Goal: Task Accomplishment & Management: Use online tool/utility

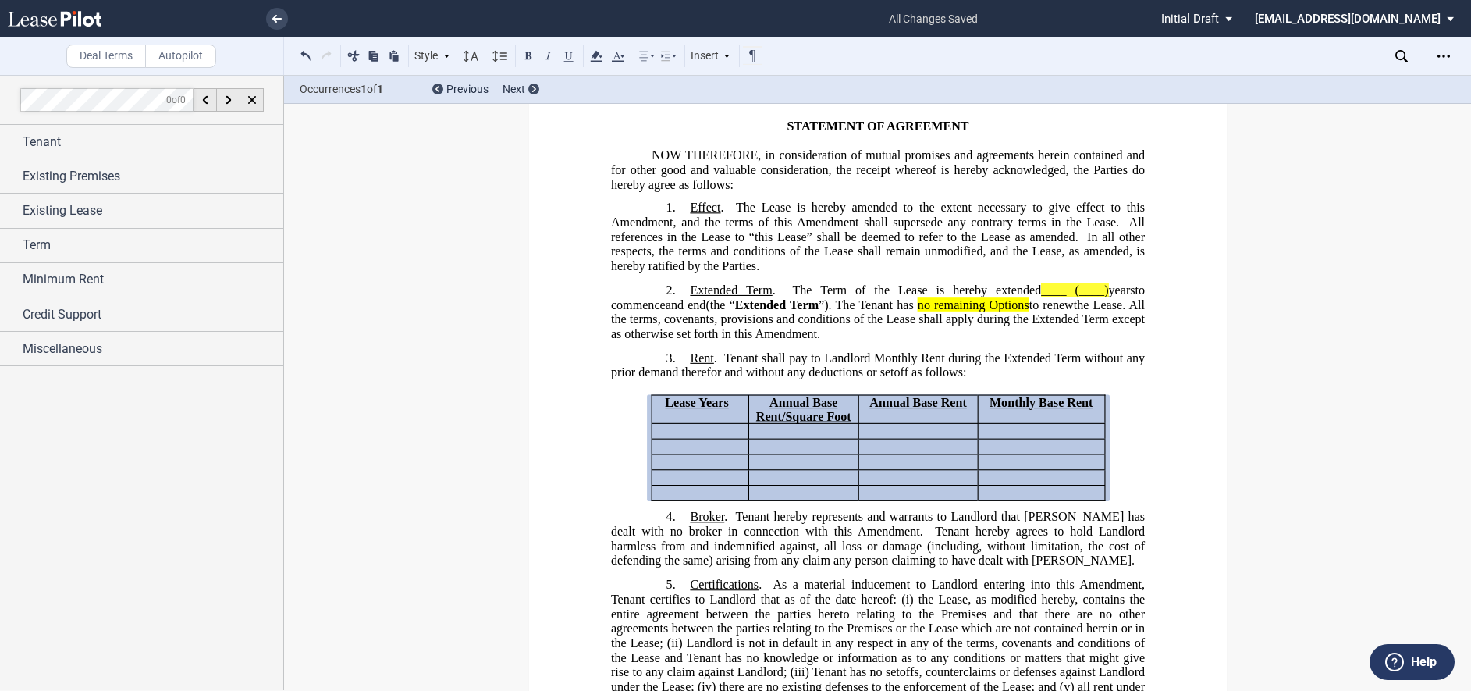
scroll to position [117, 0]
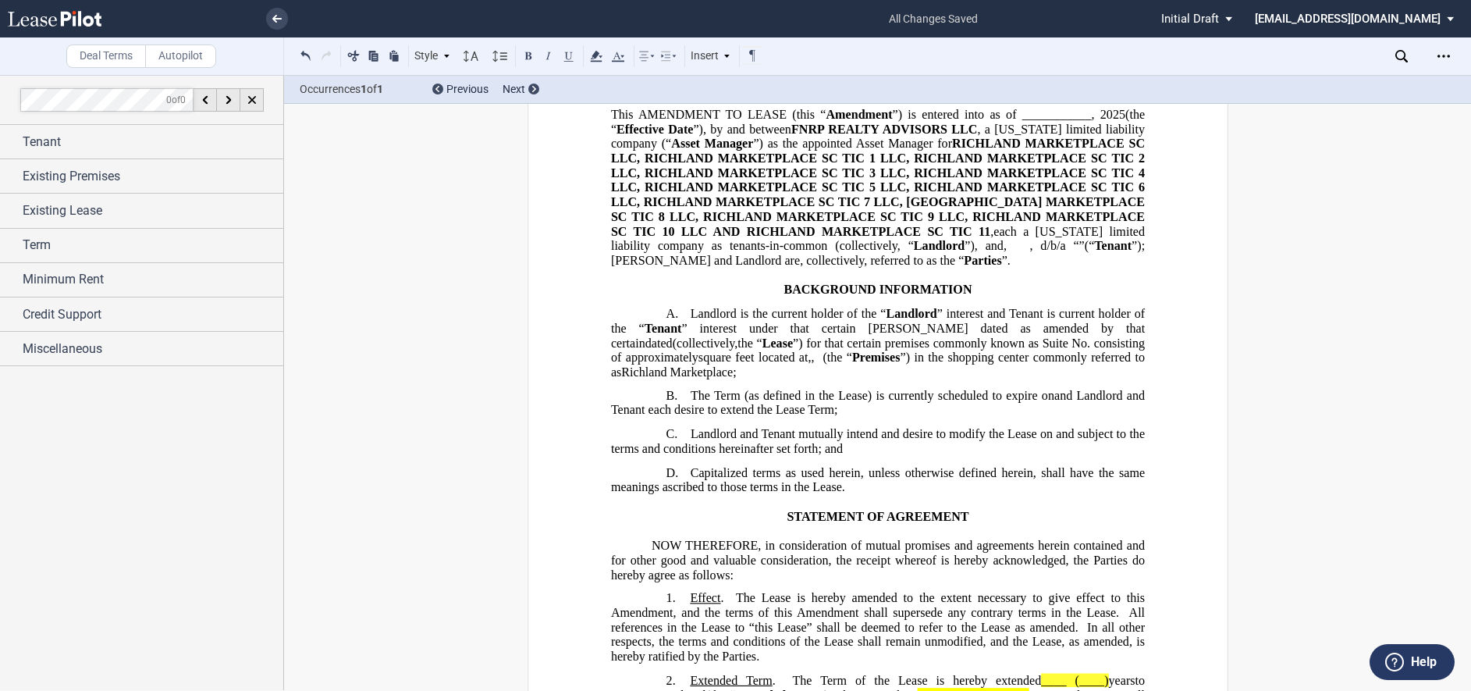
click at [74, 17] on use at bounding box center [55, 19] width 94 height 16
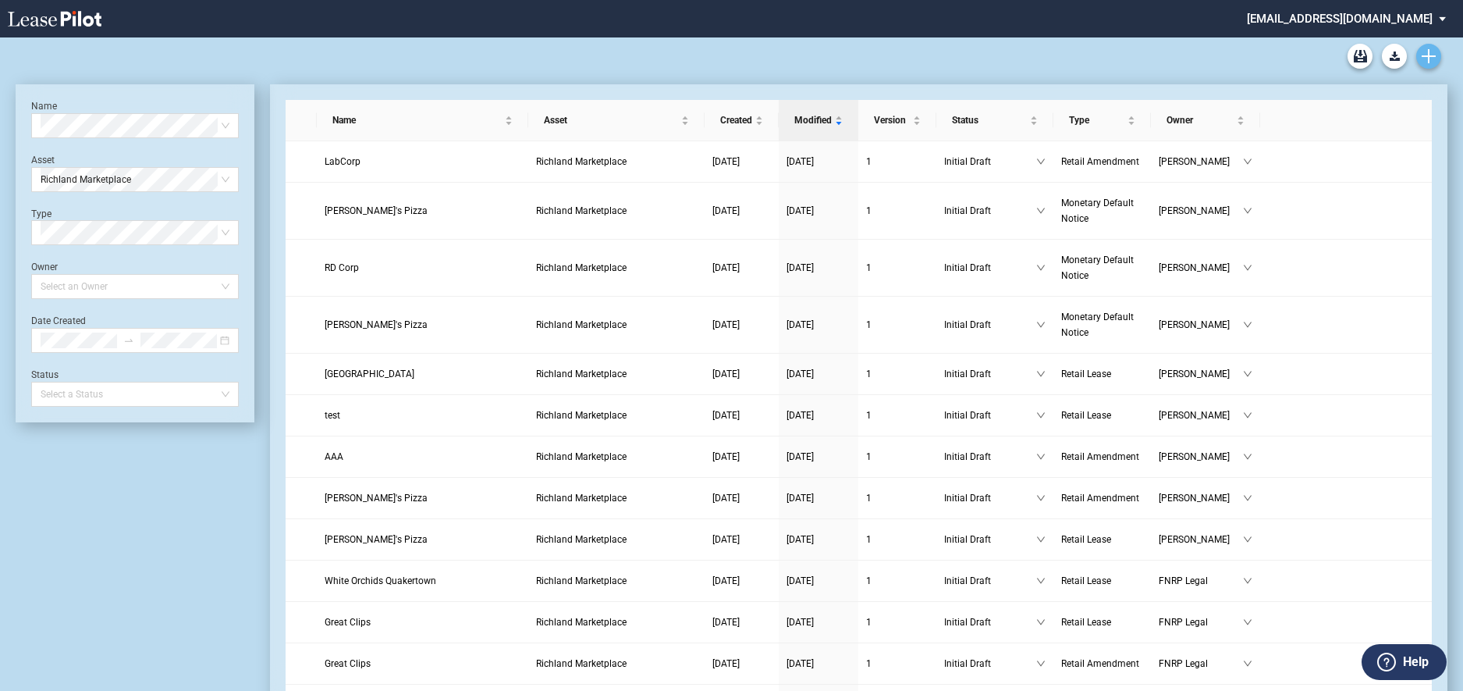
click at [1431, 53] on icon "Create new document" at bounding box center [1429, 56] width 14 height 14
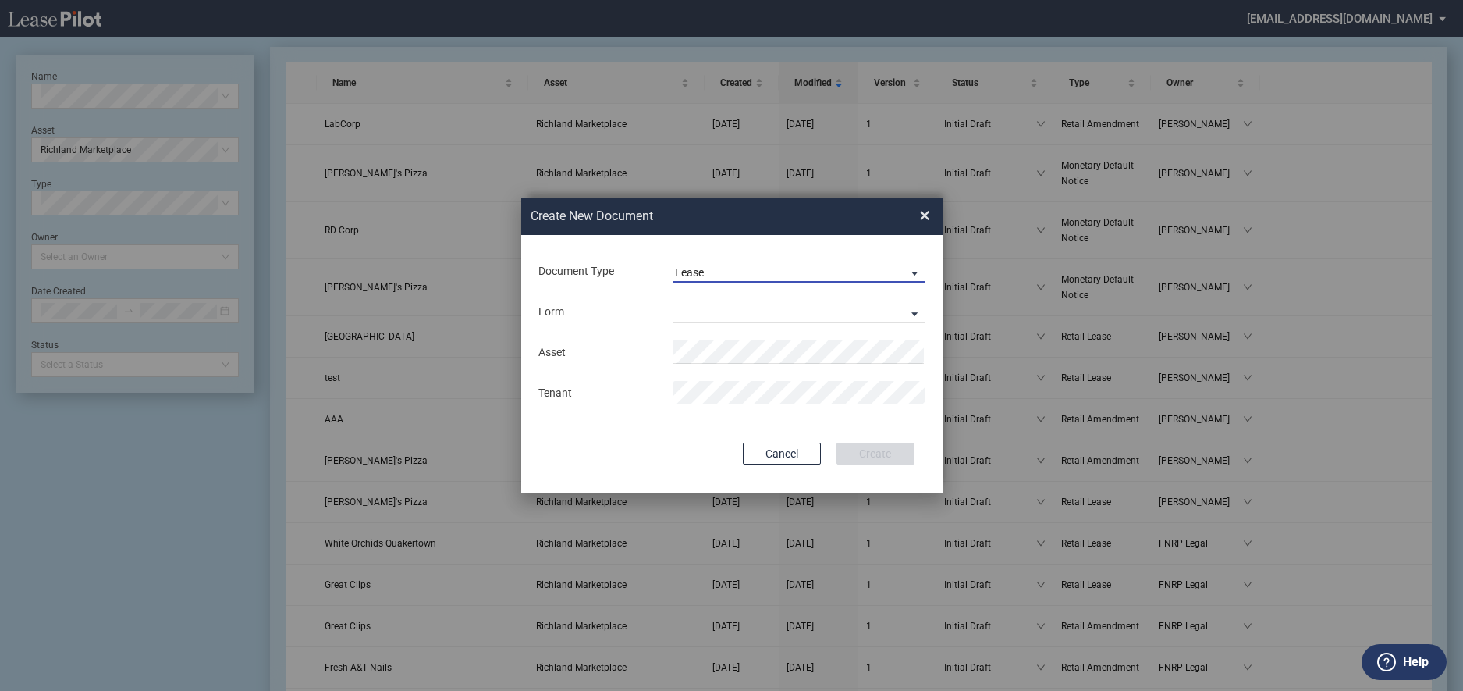
click at [702, 275] on div "Lease" at bounding box center [689, 272] width 29 height 12
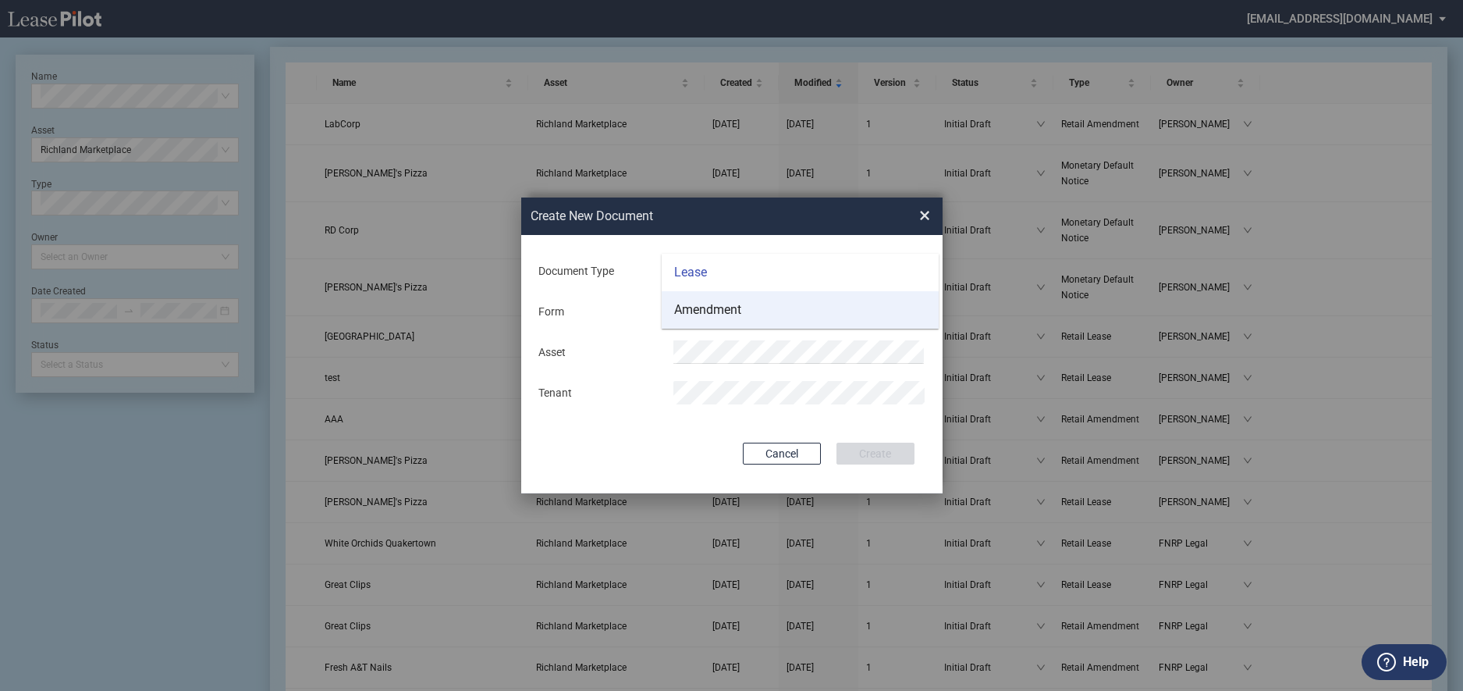
click at [703, 306] on div "Amendment" at bounding box center [707, 309] width 67 height 17
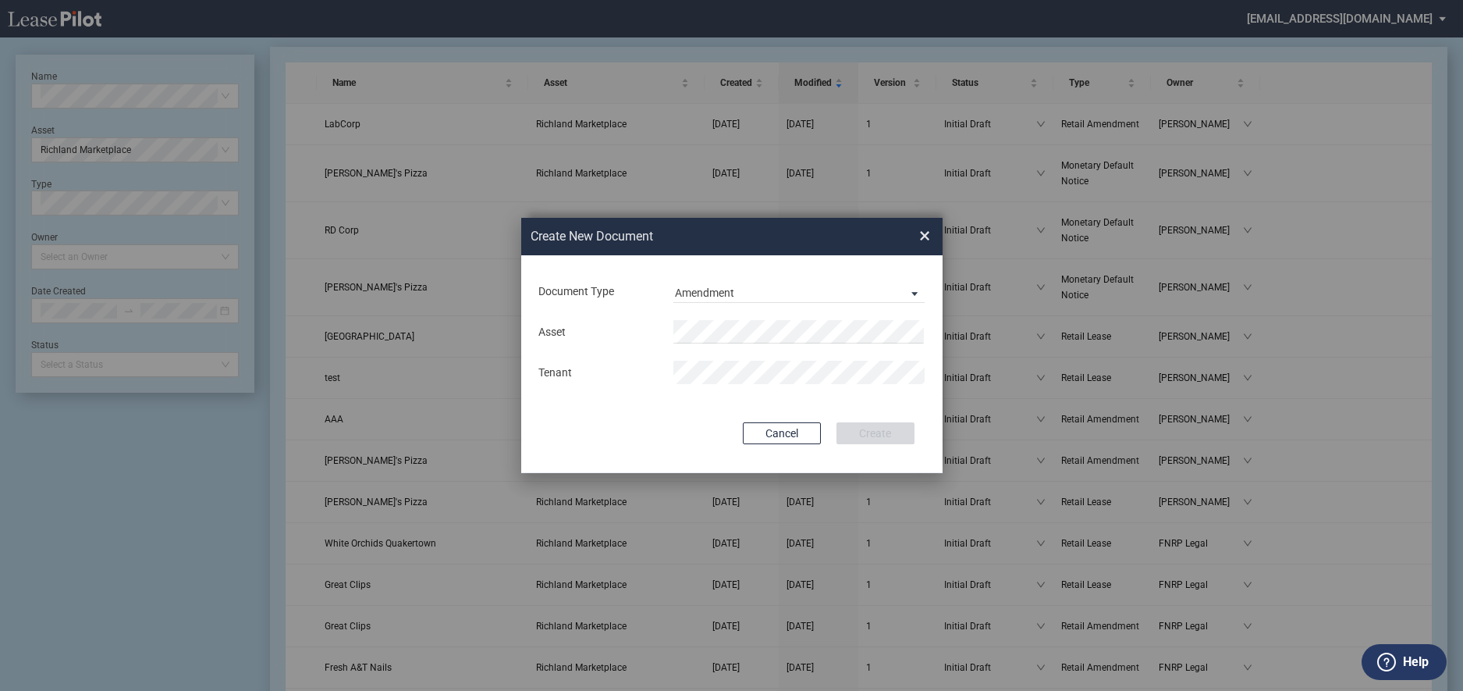
click at [703, 312] on div "Asset Tenant" at bounding box center [732, 351] width 390 height 81
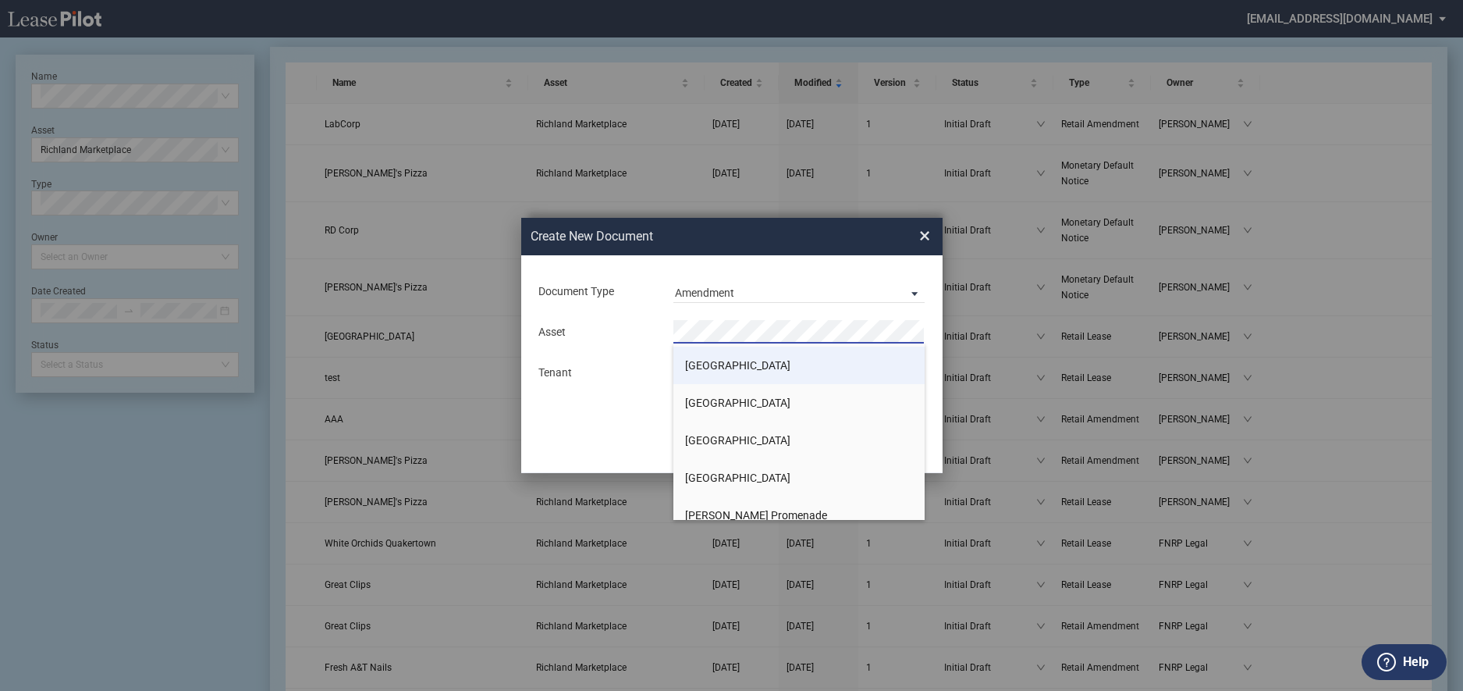
scroll to position [1717, 0]
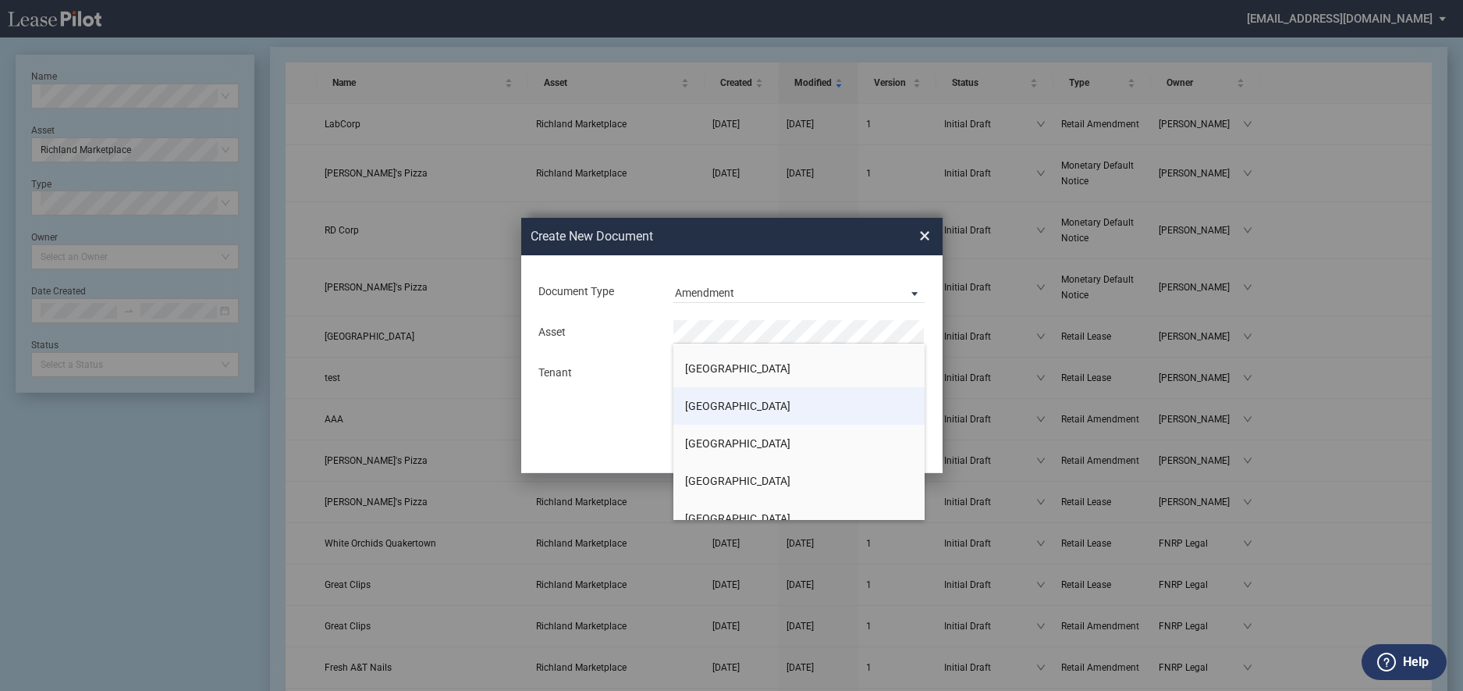
click at [755, 396] on li "Southgate Center" at bounding box center [799, 405] width 252 height 37
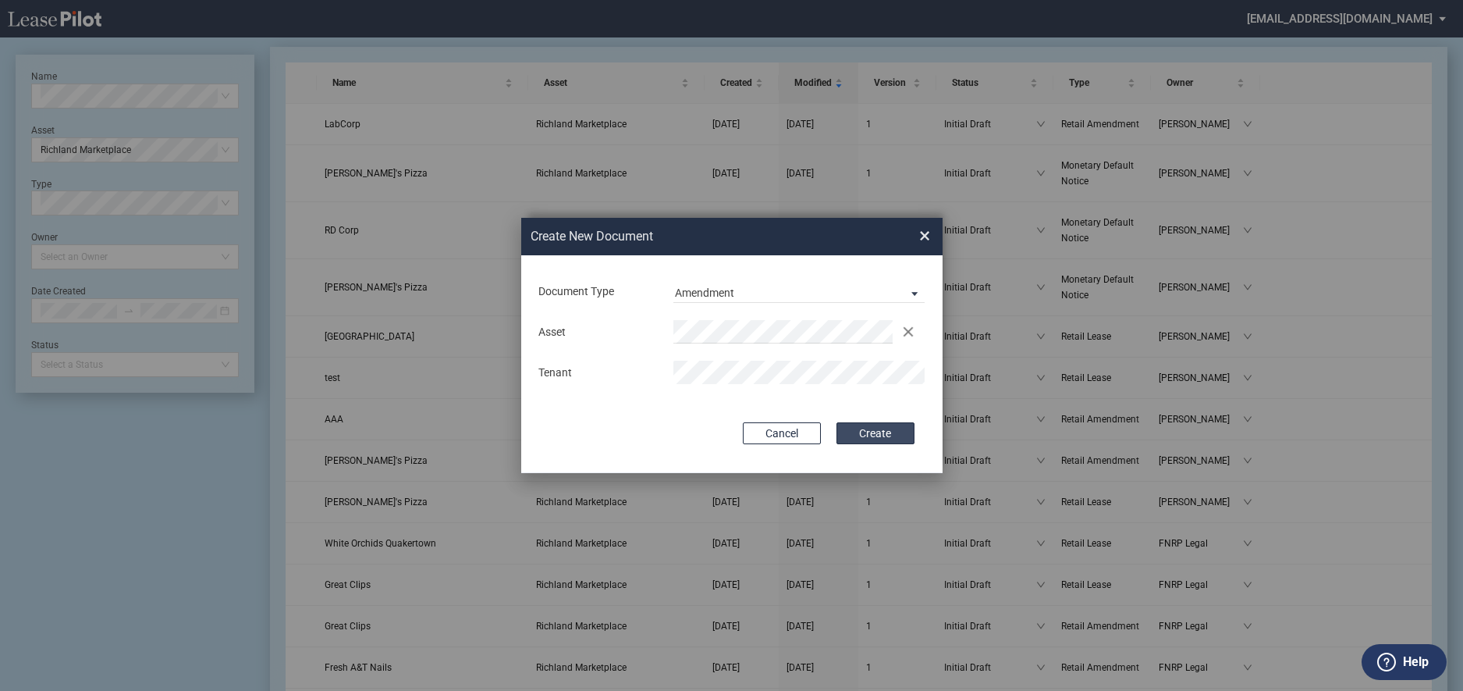
click at [889, 432] on button "Create" at bounding box center [876, 433] width 78 height 22
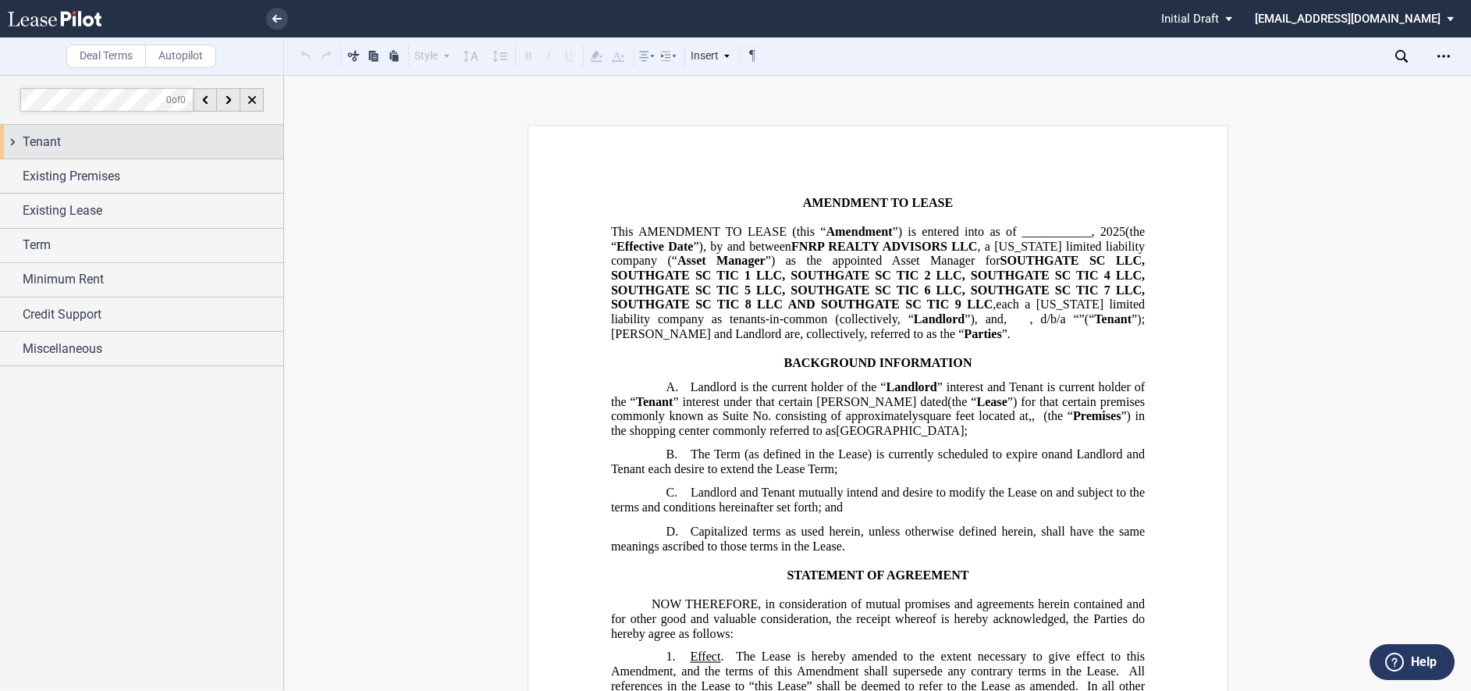
click at [28, 140] on span "Tenant" at bounding box center [42, 142] width 38 height 19
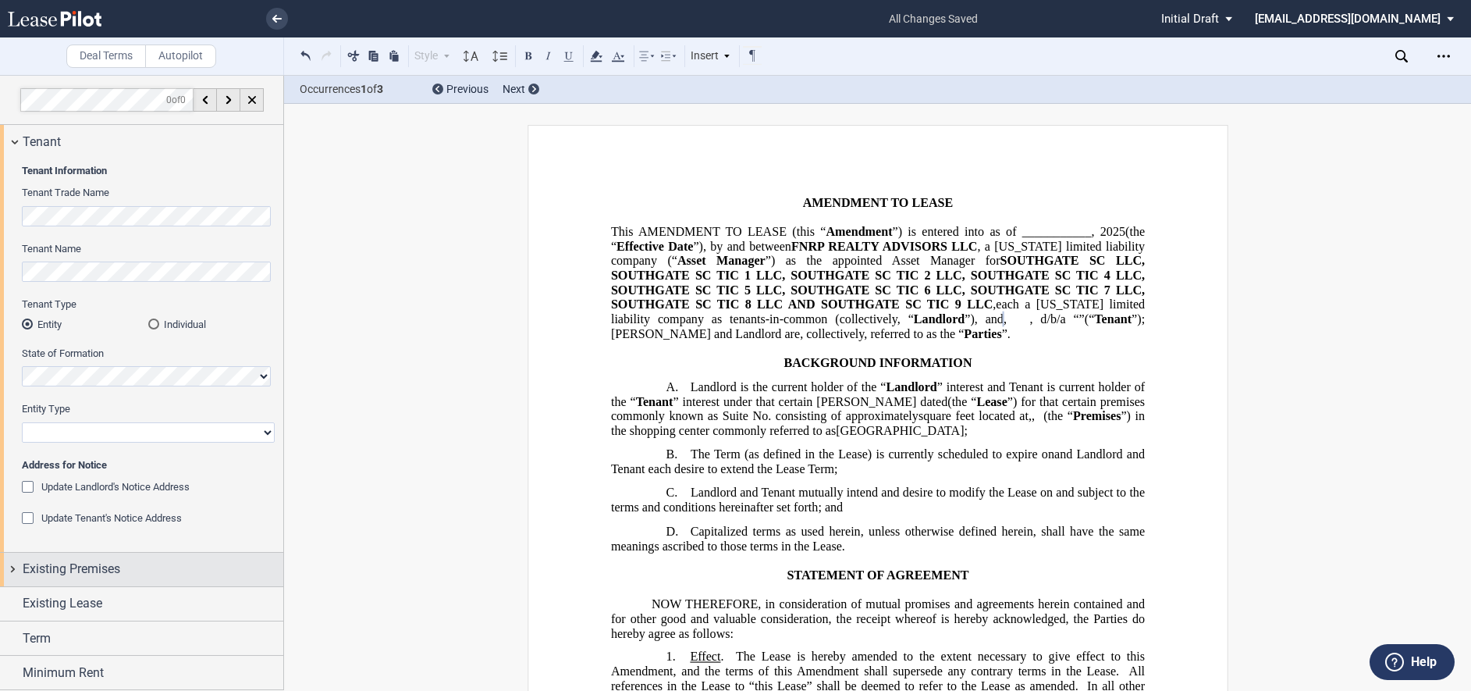
scroll to position [69, 0]
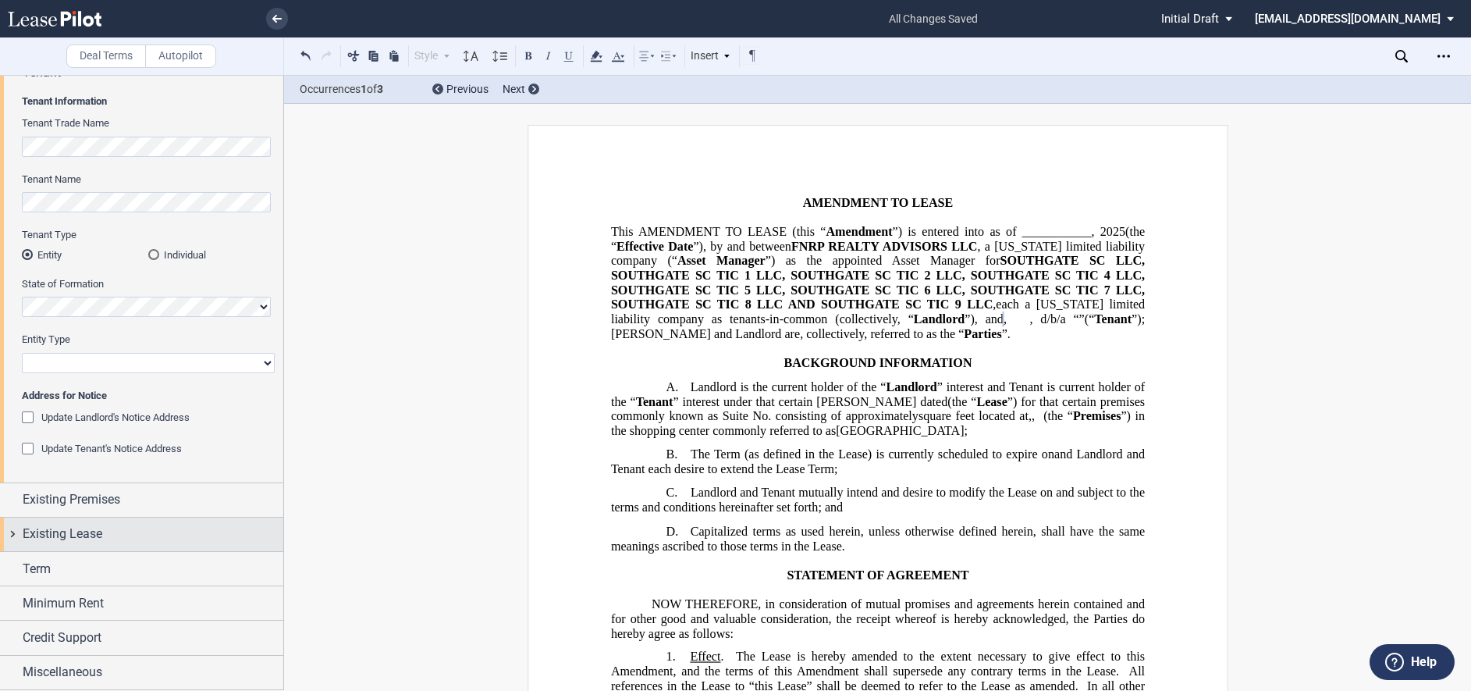
click at [80, 526] on span "Existing Lease" at bounding box center [63, 533] width 80 height 19
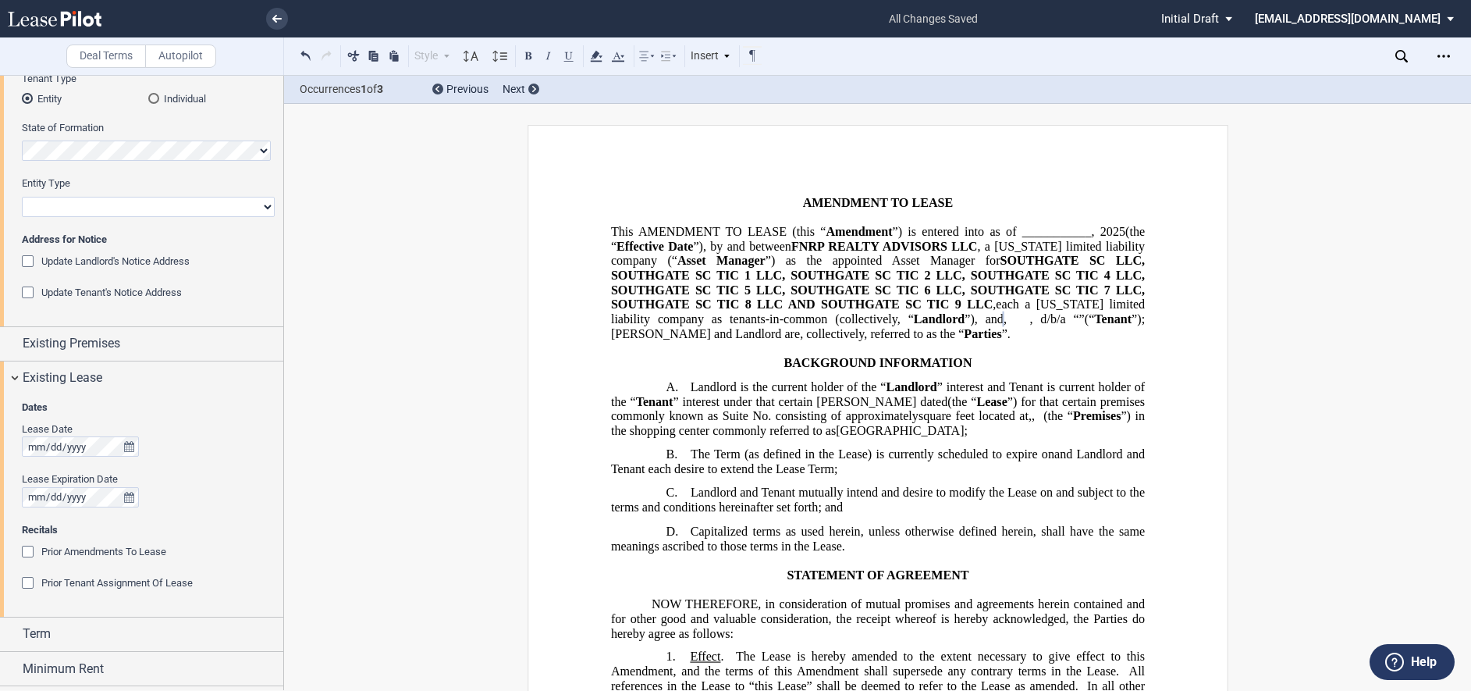
scroll to position [291, 0]
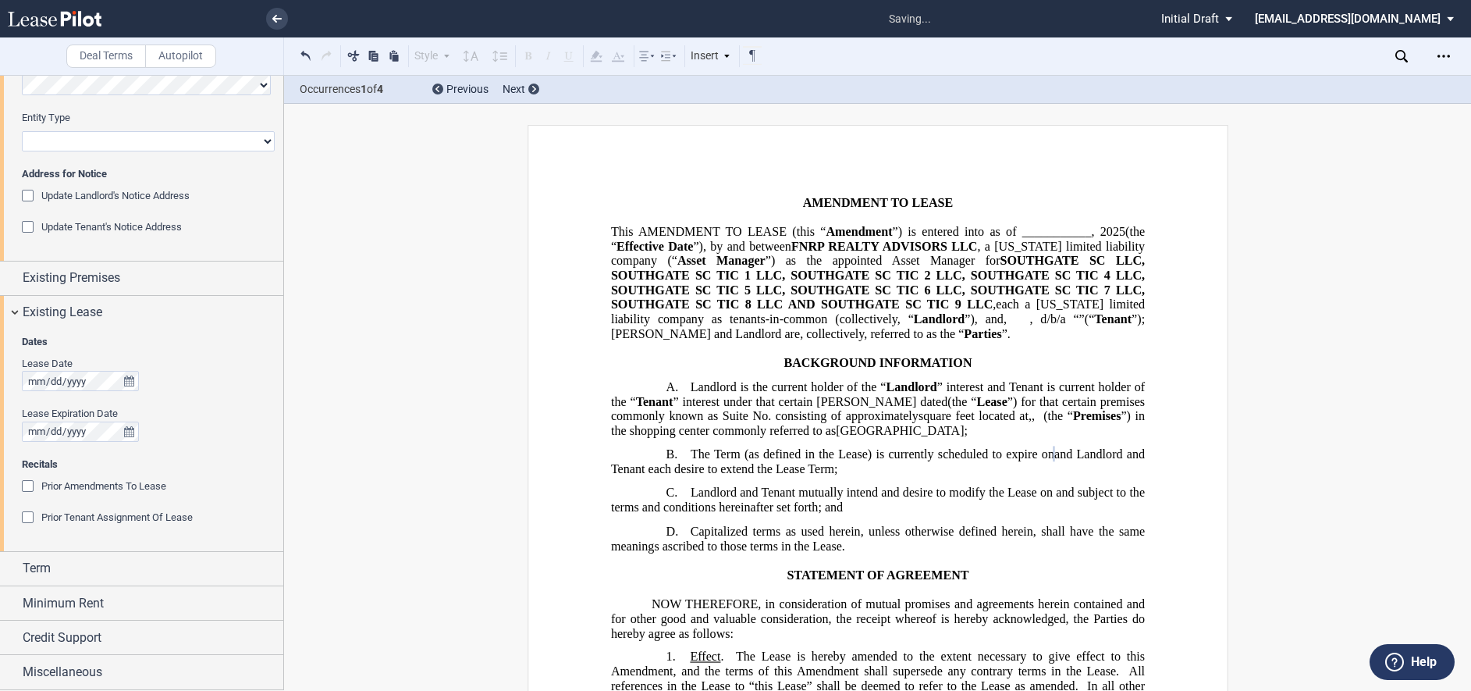
click at [215, 389] on div at bounding box center [148, 381] width 253 height 20
click at [24, 483] on div "Prior Amendments To Lease" at bounding box center [30, 488] width 16 height 16
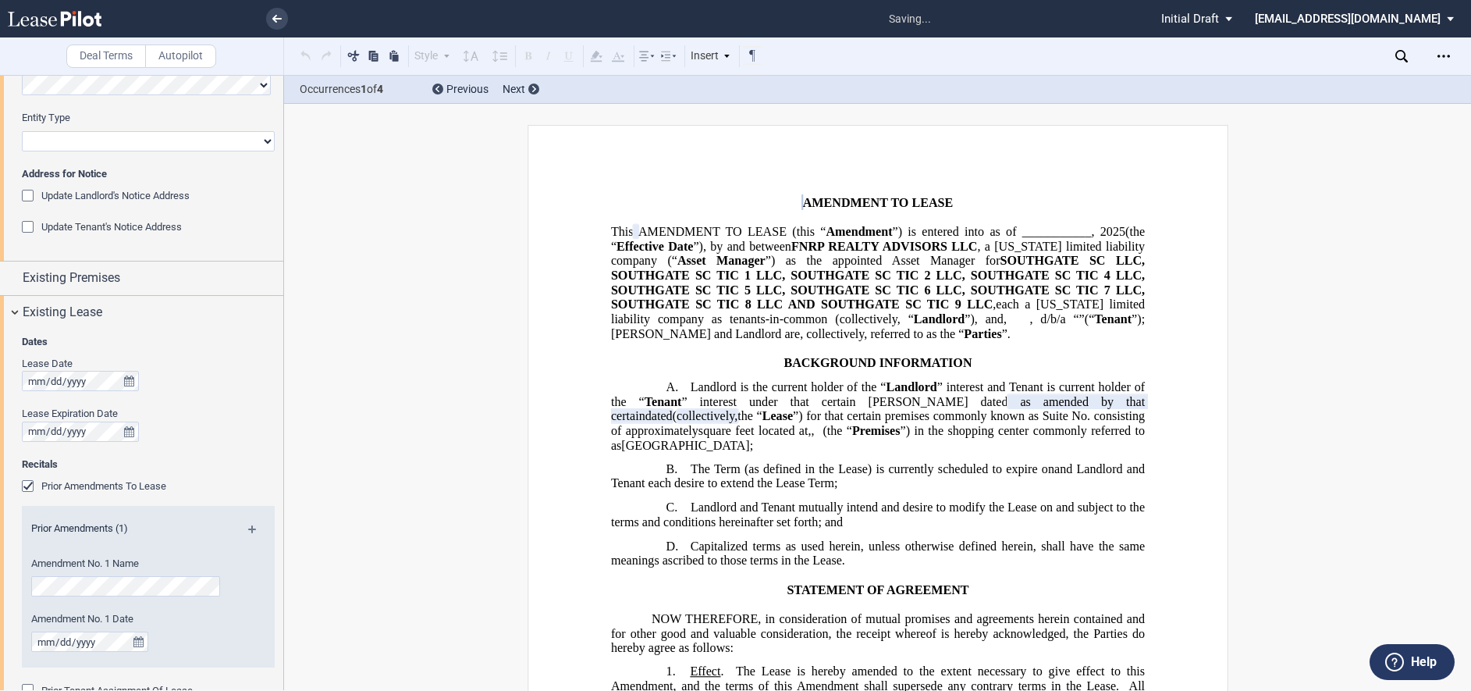
scroll to position [464, 0]
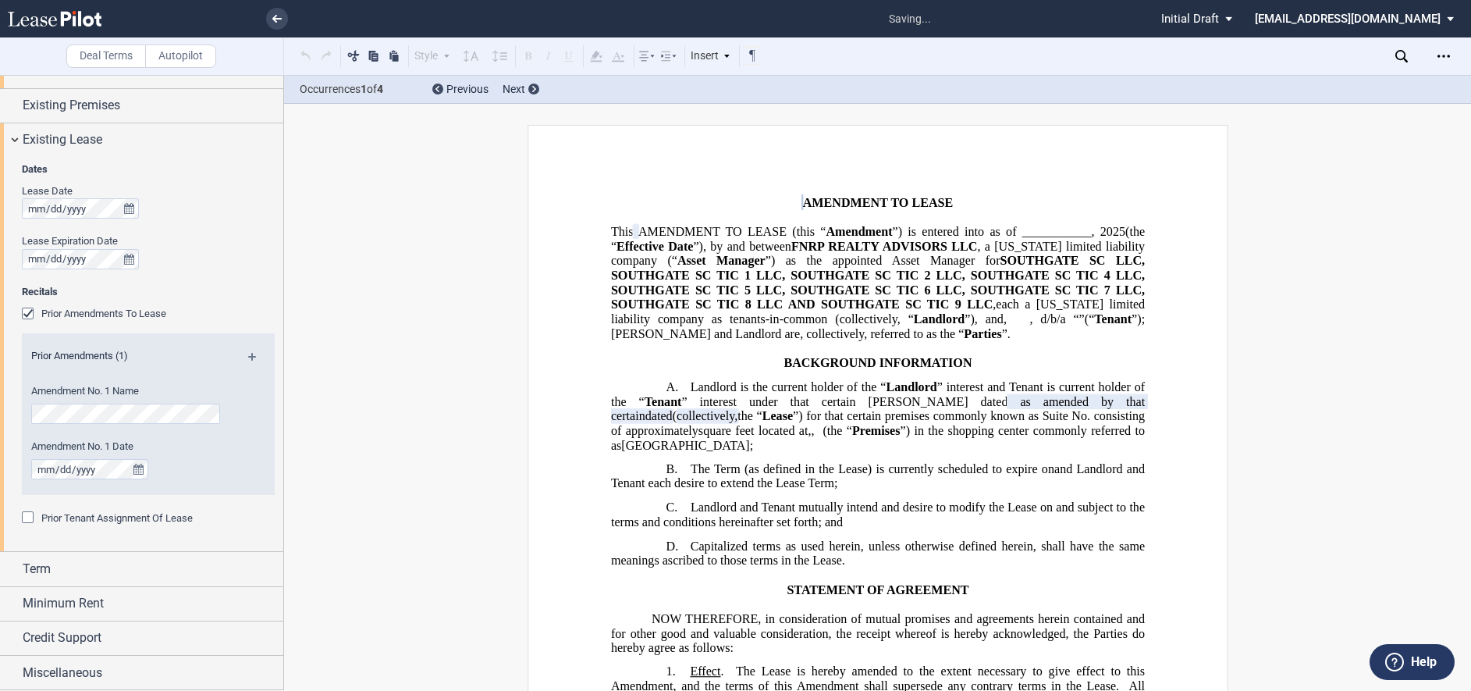
click at [29, 521] on div "Prior Tenant Assignment Of Lease" at bounding box center [30, 519] width 16 height 16
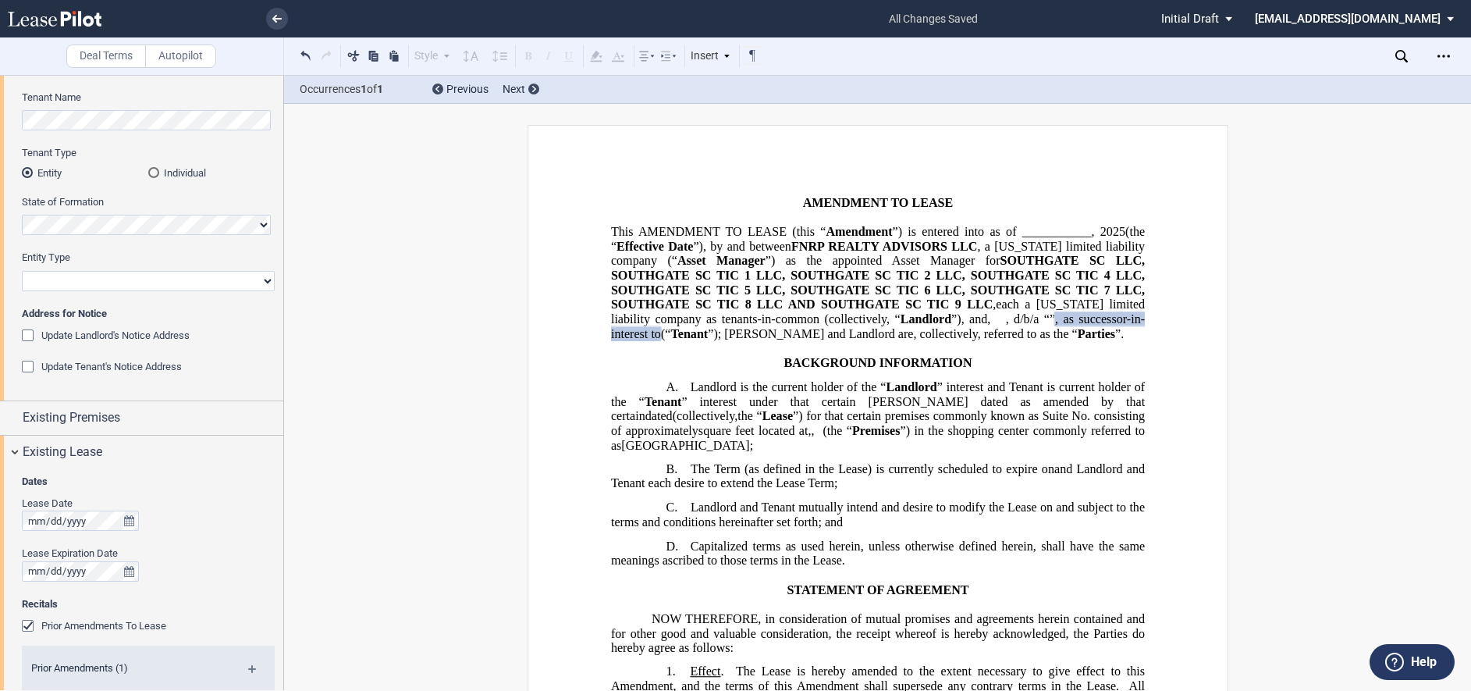
scroll to position [73, 0]
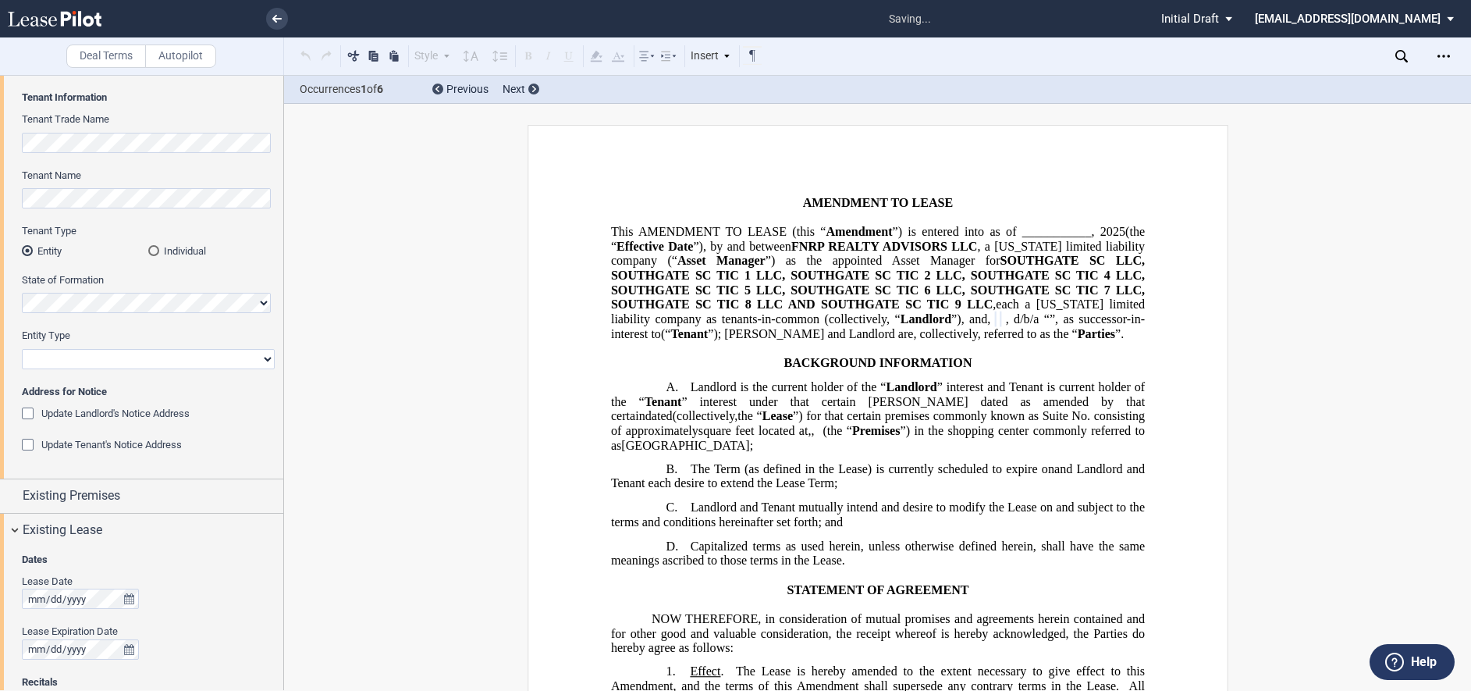
click at [85, 355] on select "Corporation Limited Liability Company General Partnership Limited Partnership O…" at bounding box center [148, 359] width 253 height 20
select select "limited liability company"
click at [22, 349] on select "Corporation Limited Liability Company General Partnership Limited Partnership O…" at bounding box center [148, 359] width 253 height 20
click at [32, 414] on div "Update Landlord's Notice Address" at bounding box center [30, 415] width 16 height 16
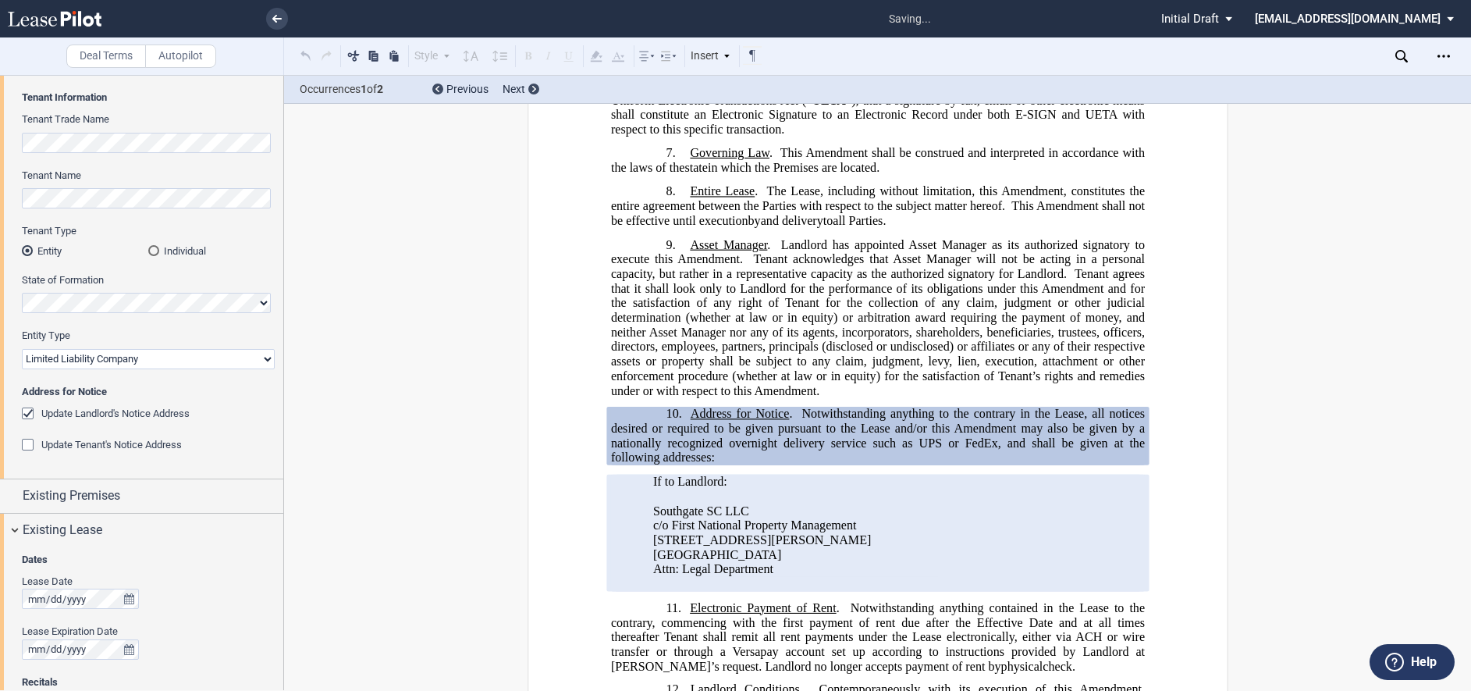
scroll to position [1403, 0]
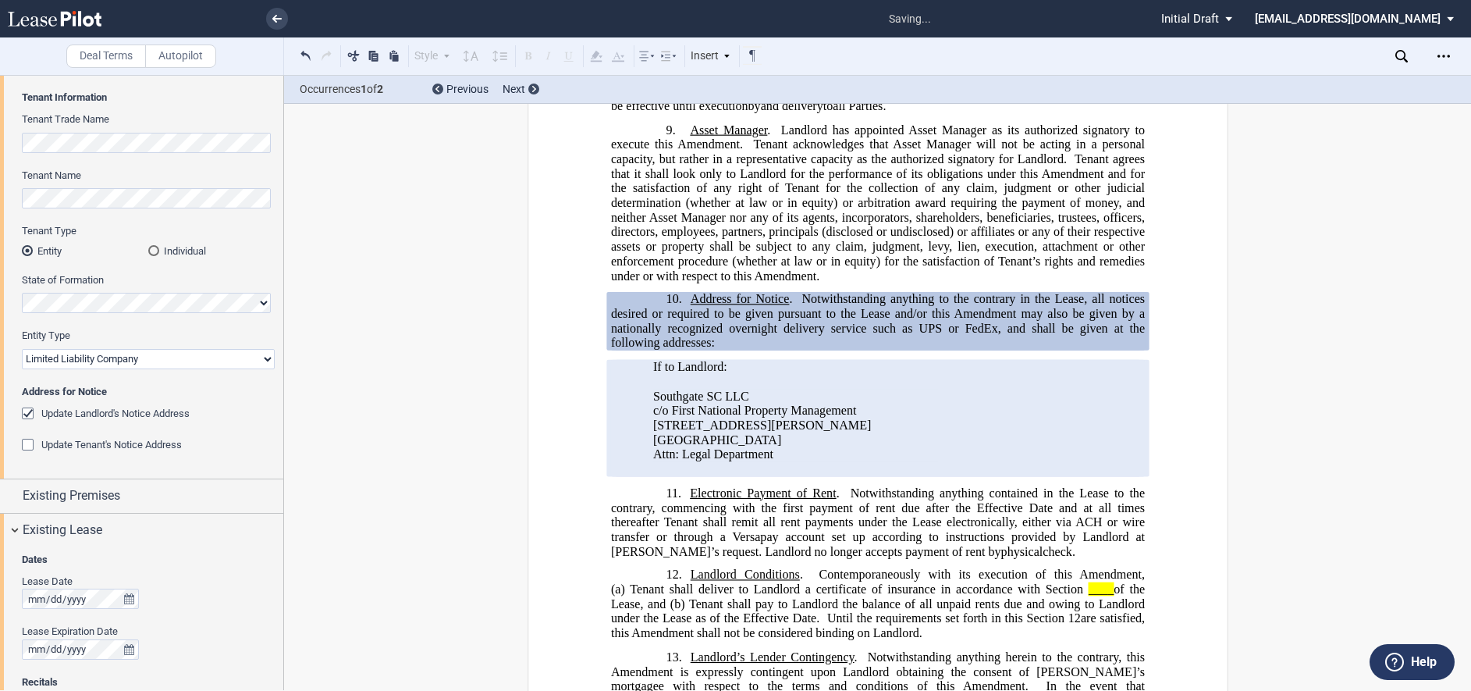
click at [31, 444] on div "Update Tenant's Notice Address" at bounding box center [30, 447] width 16 height 16
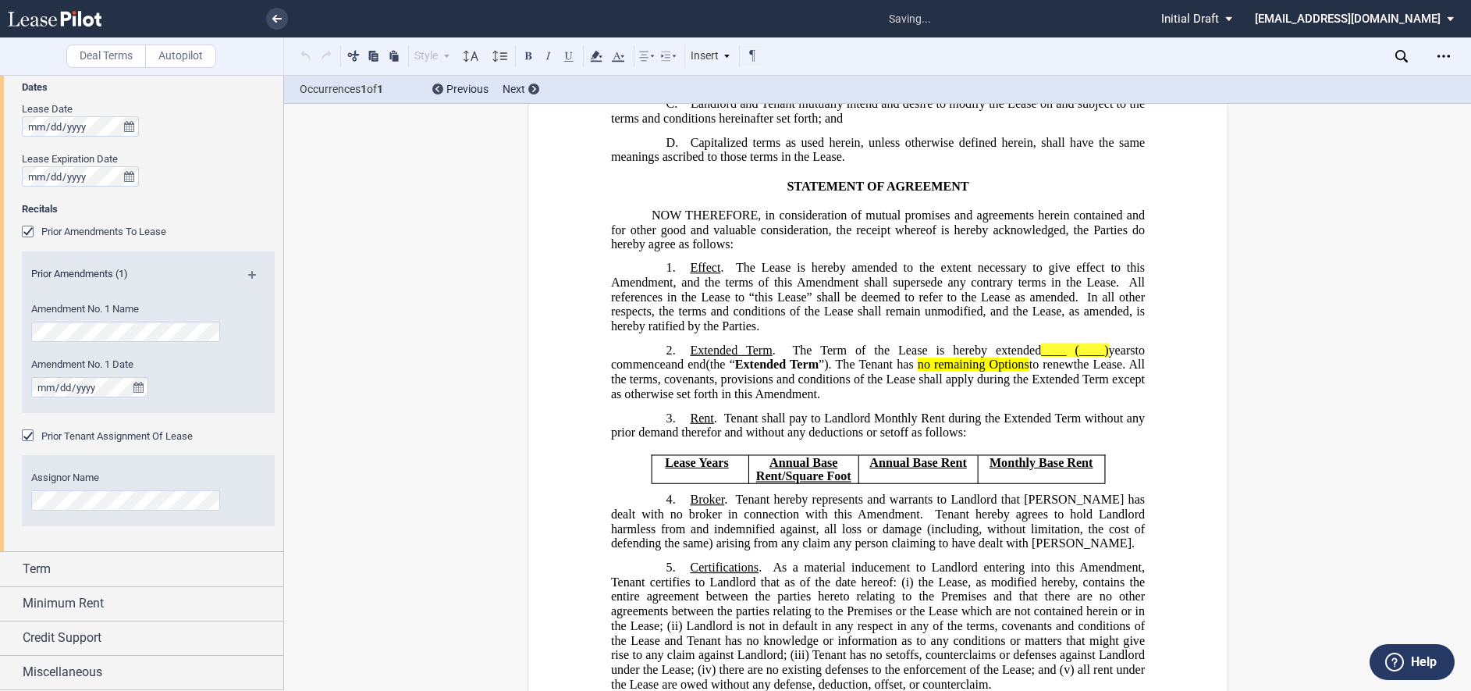
scroll to position [15, 0]
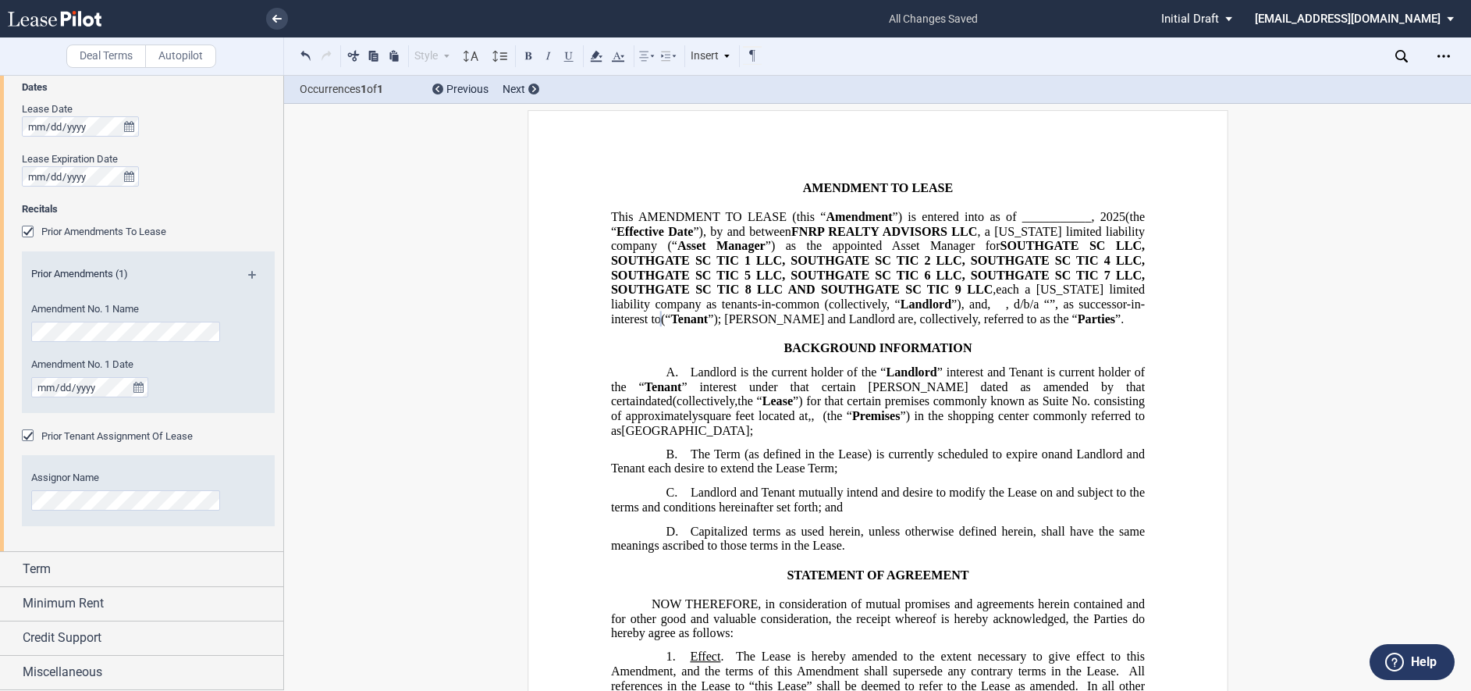
click at [250, 274] on md-icon at bounding box center [258, 280] width 21 height 19
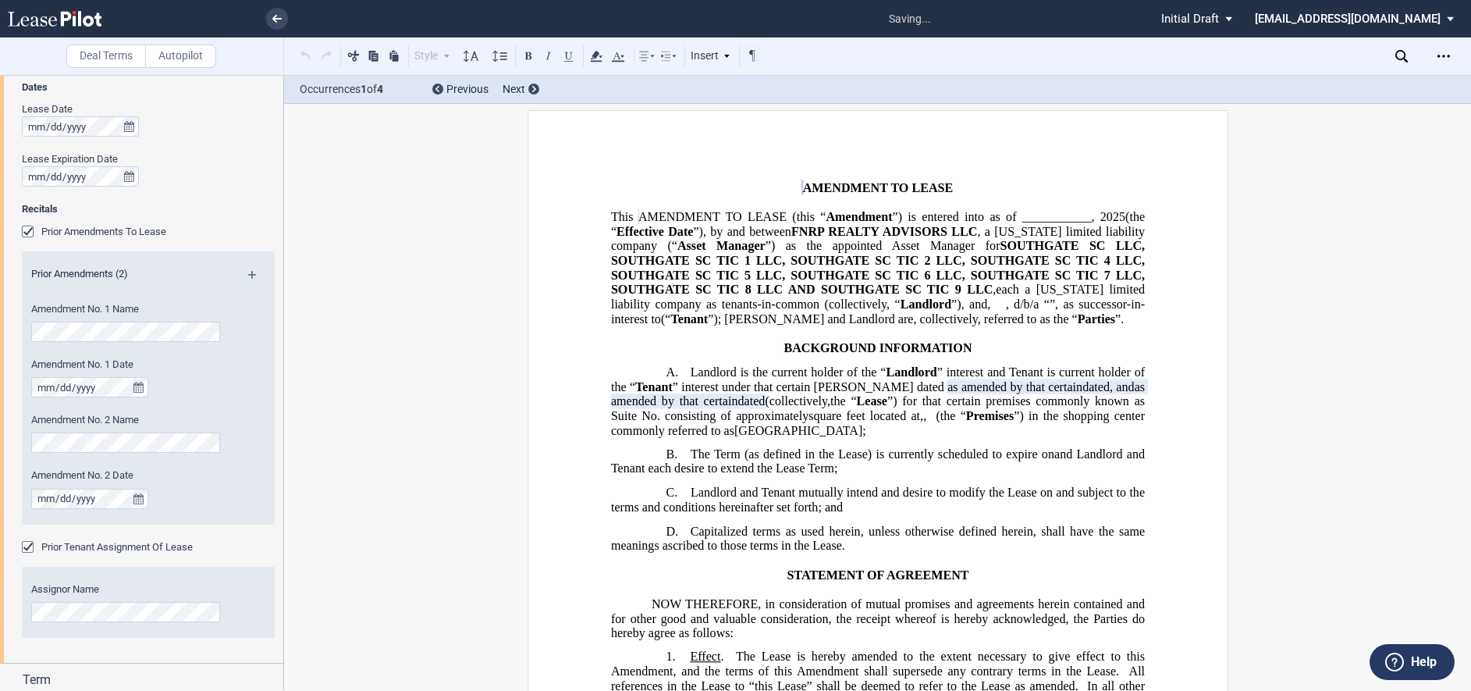
click at [250, 274] on md-icon at bounding box center [258, 280] width 21 height 19
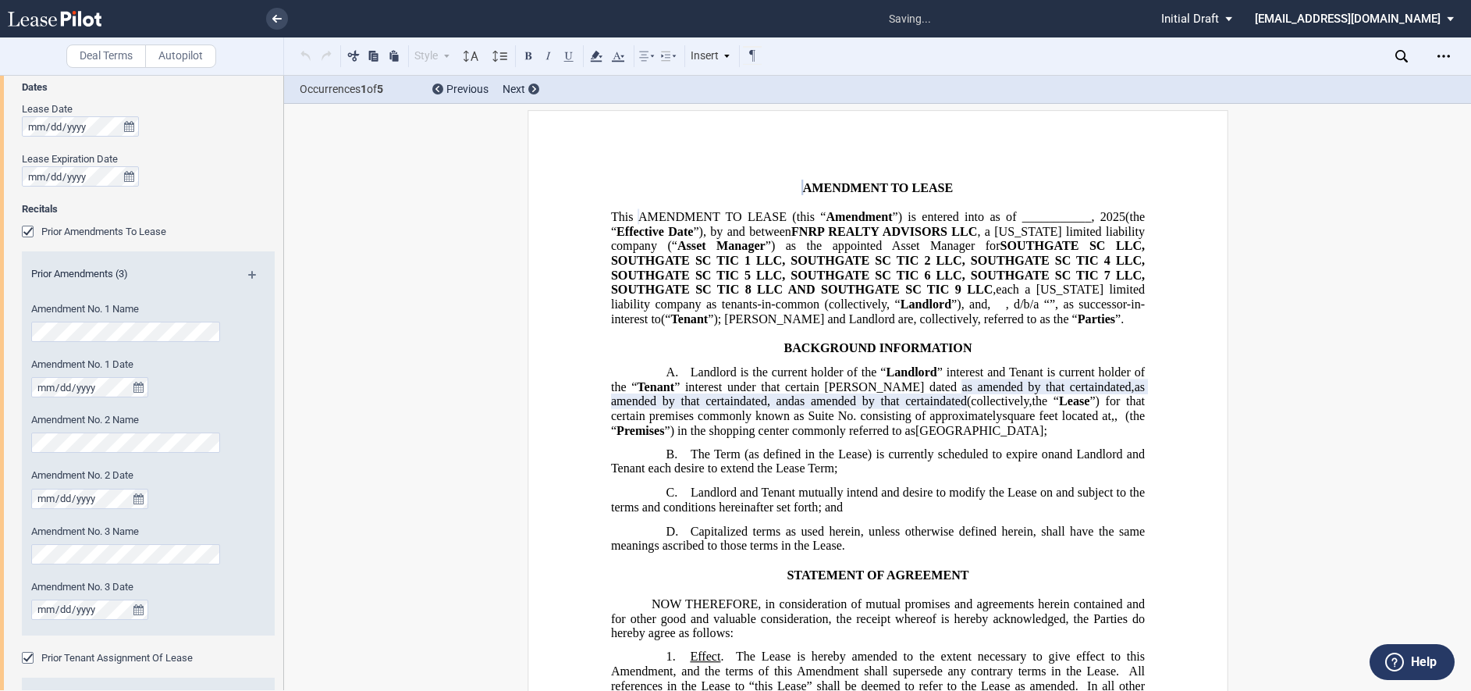
click at [250, 274] on md-icon at bounding box center [258, 280] width 21 height 19
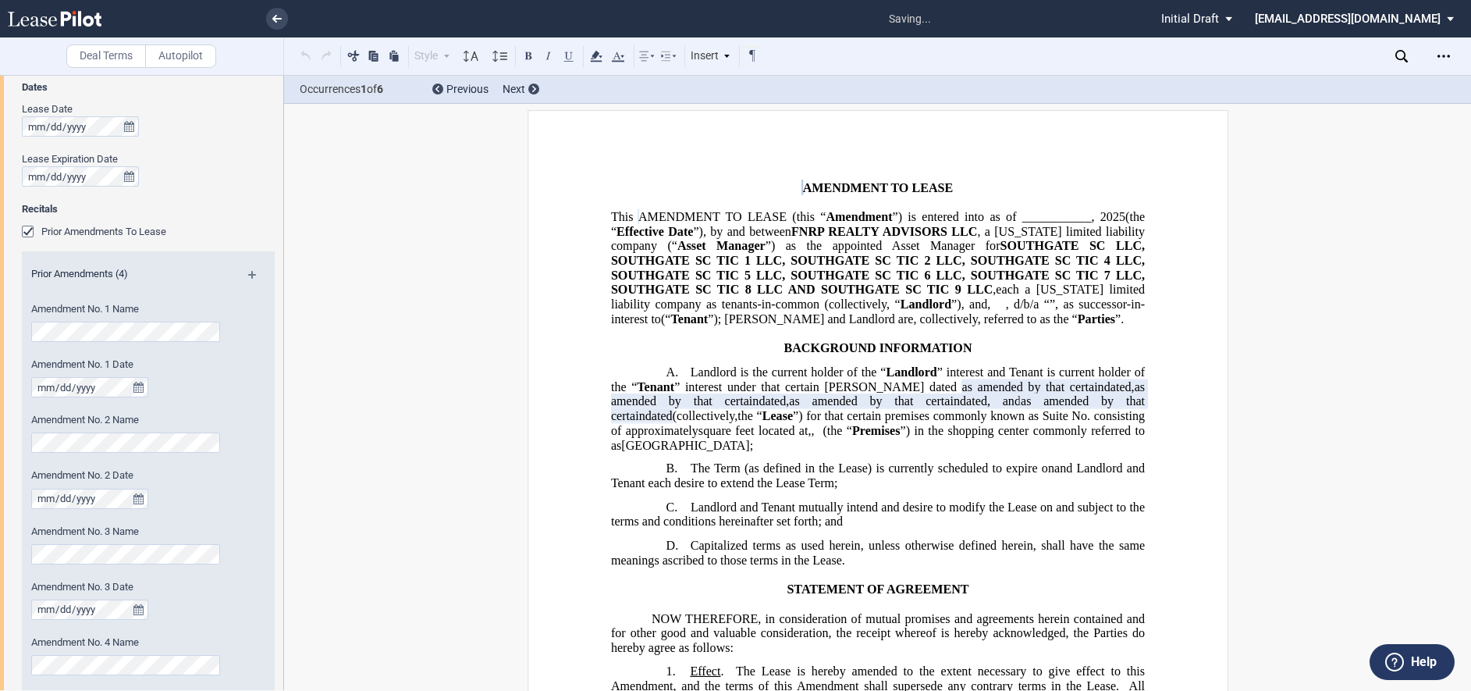
click at [250, 274] on md-icon at bounding box center [258, 280] width 21 height 19
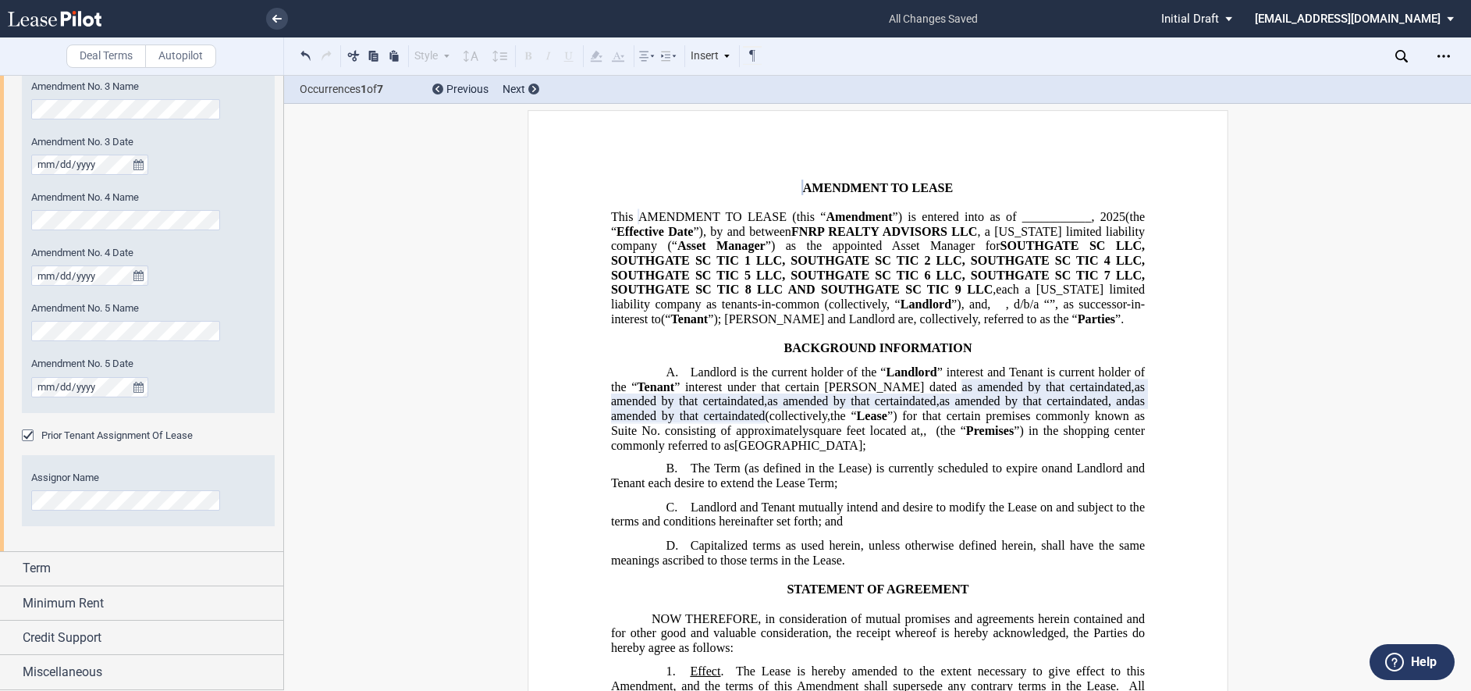
click at [12, 496] on div "Dates Lease Date Lease Expiration Date Recitals Prior Amendments To Lease Prior…" at bounding box center [141, 90] width 283 height 921
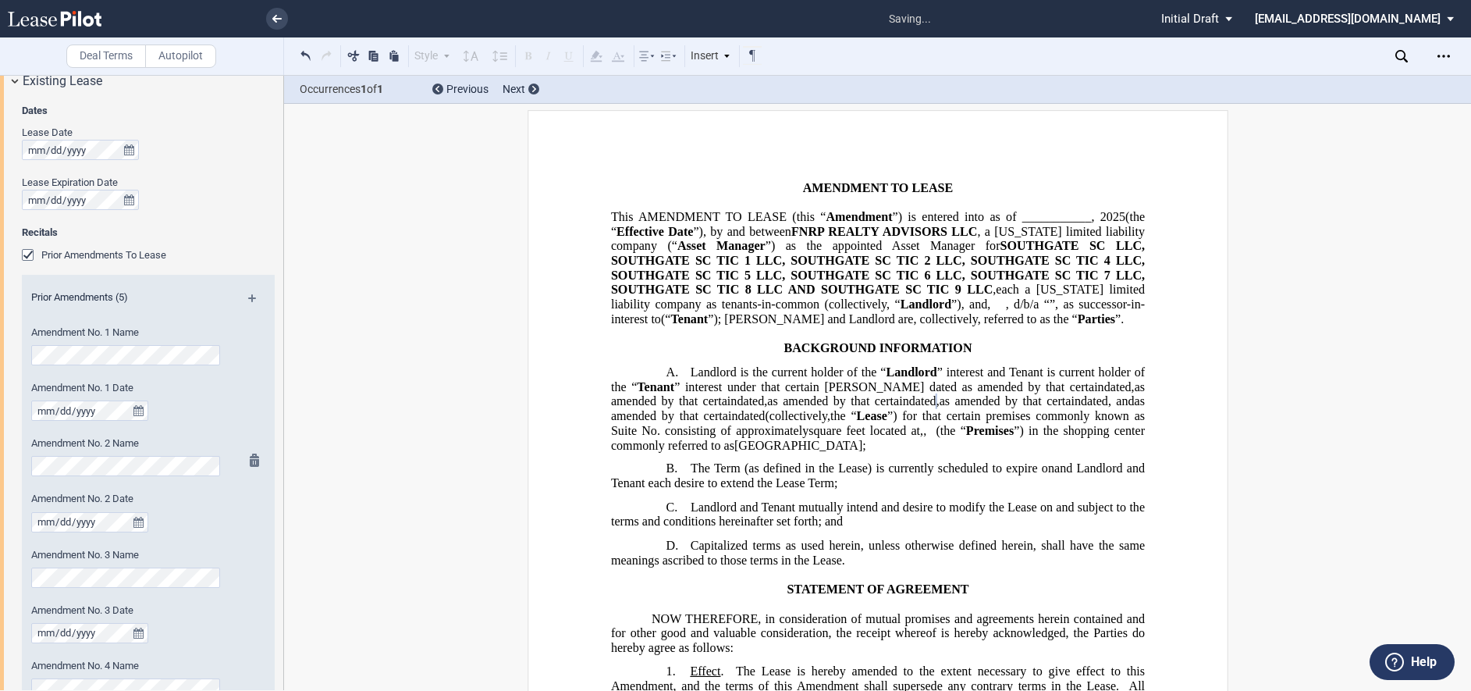
scroll to position [615, 0]
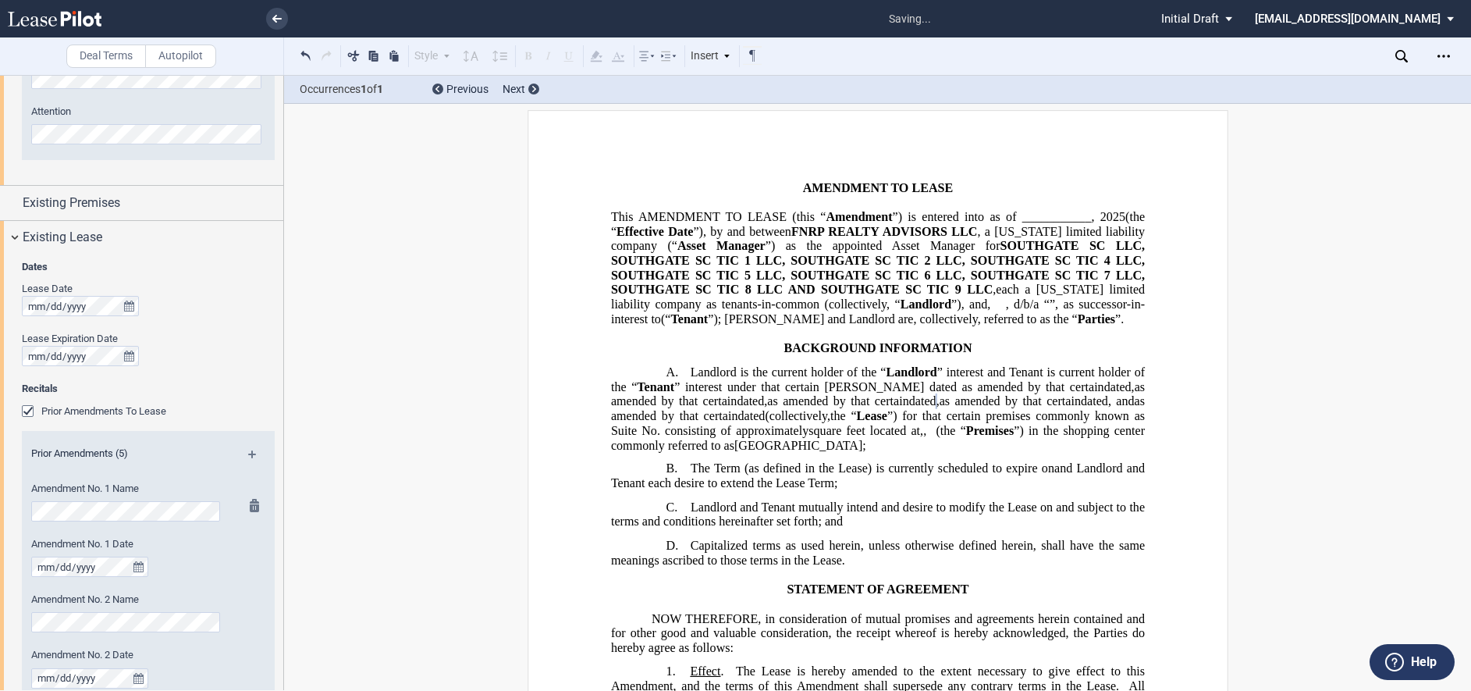
click at [226, 577] on div "Amendment No. 1 Date" at bounding box center [127, 564] width 211 height 55
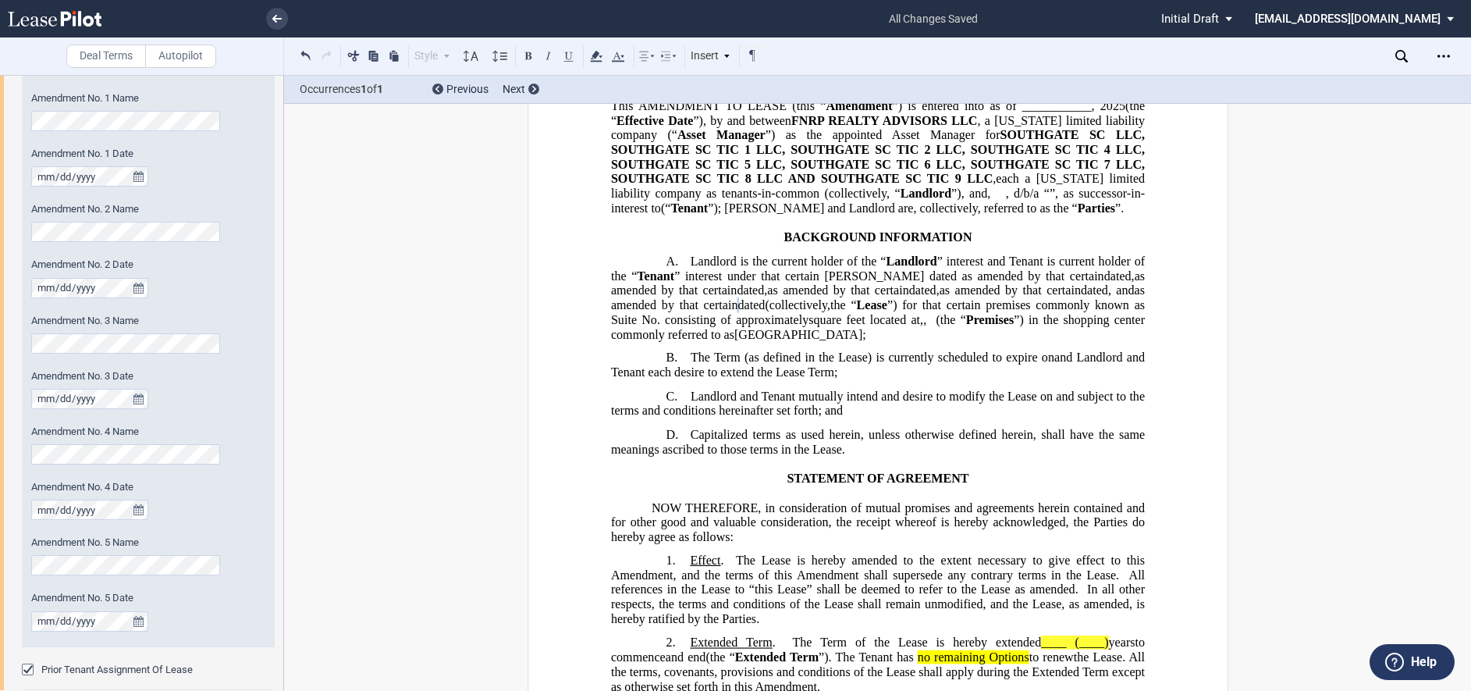
scroll to position [0, 0]
click at [230, 517] on div "Amendment No. 4 Name Amendment No. 4 Date" at bounding box center [148, 480] width 253 height 111
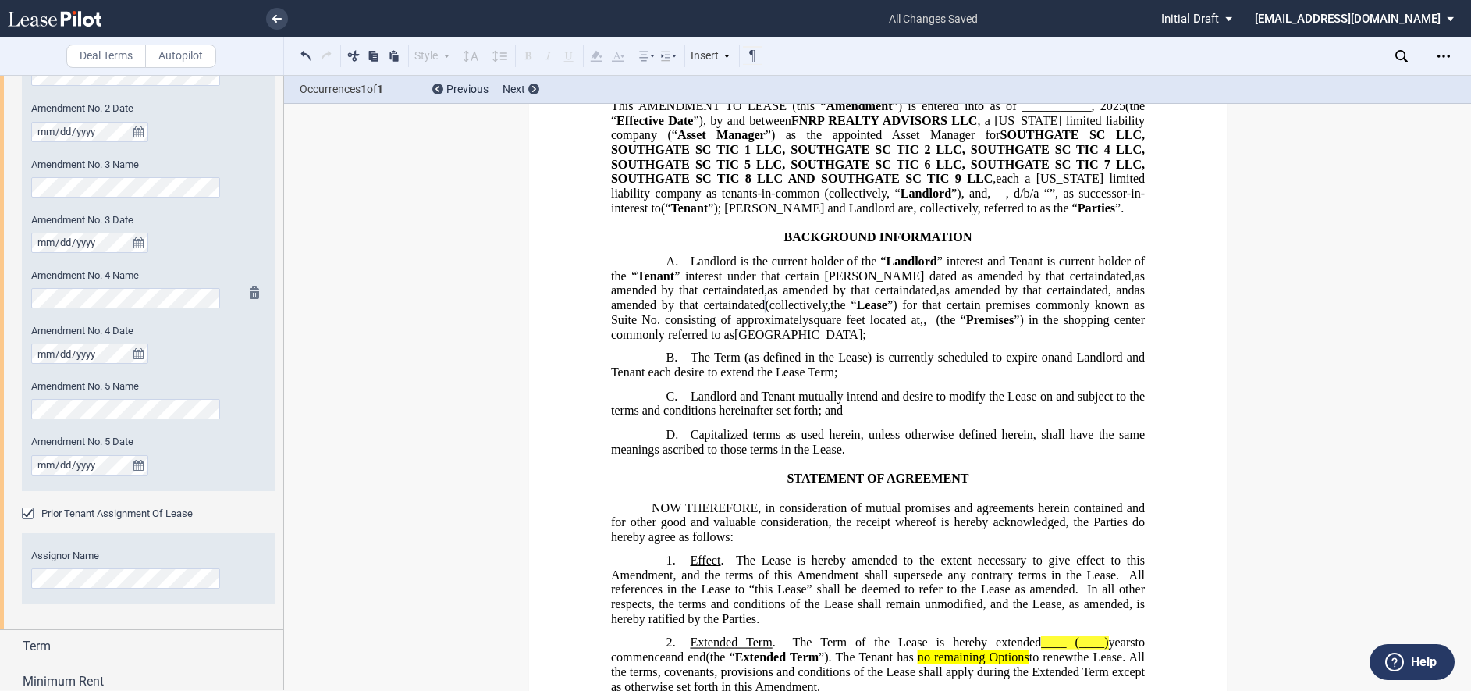
scroll to position [1239, 0]
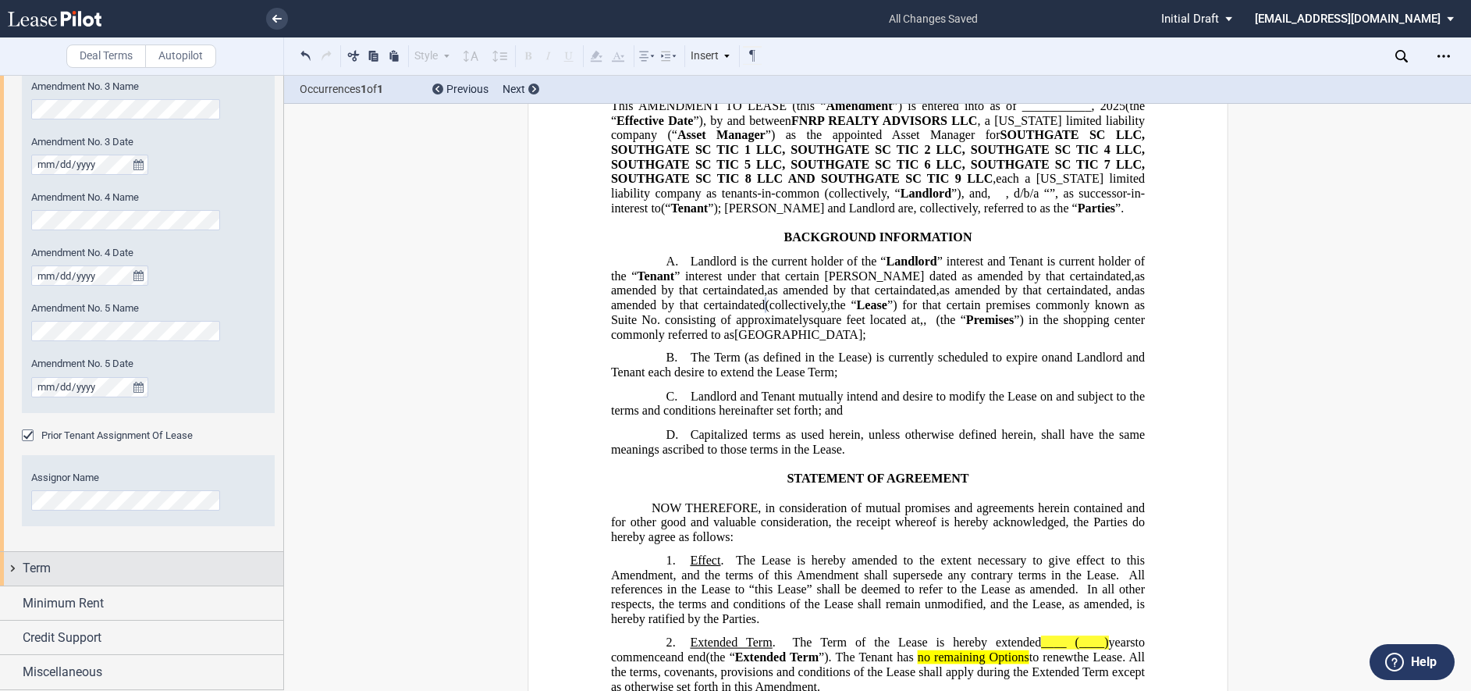
click at [123, 576] on div "Term" at bounding box center [153, 568] width 261 height 19
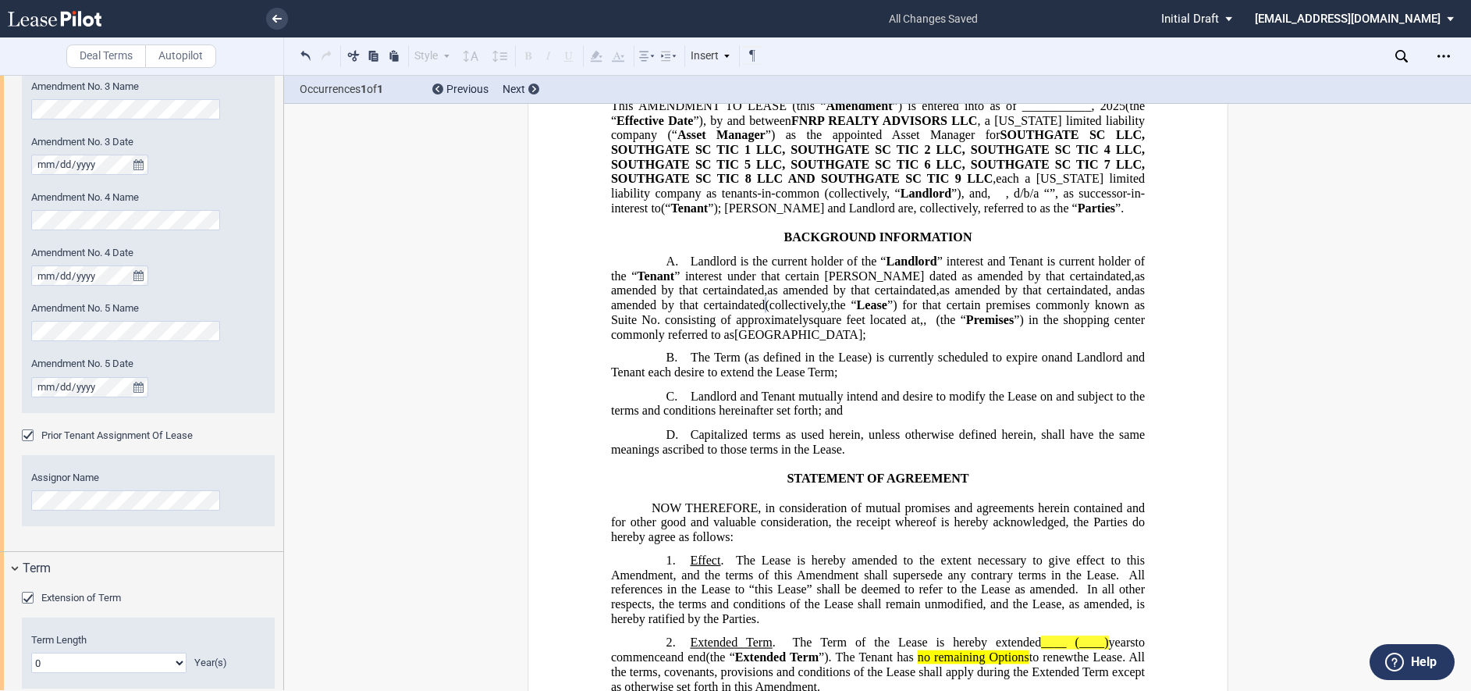
scroll to position [1398, 0]
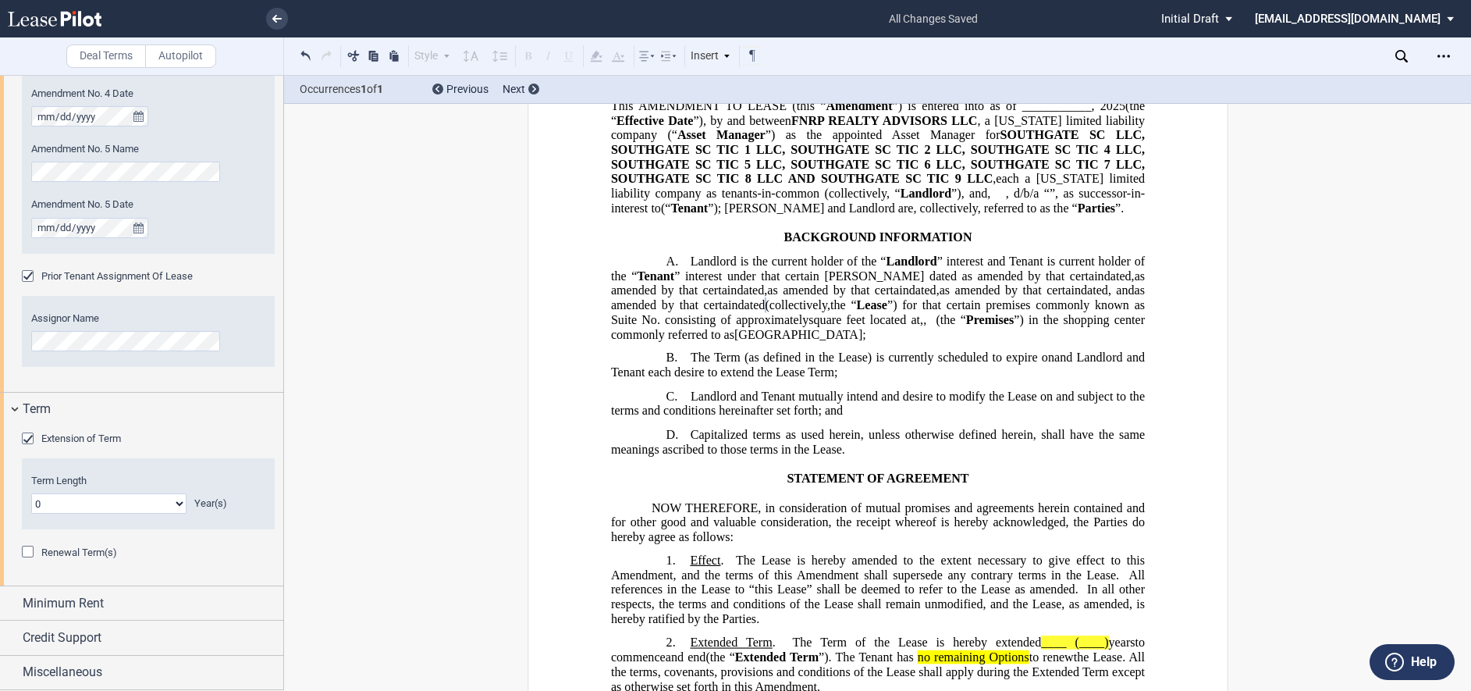
click at [110, 495] on select "0 1 2 3 4 5 6 7 8 9 10 11 12 13 14 15 16 17 18 19 20" at bounding box center [108, 503] width 155 height 20
select select "number:5"
click at [31, 493] on select "0 1 2 3 4 5 6 7 8 9 10 11 12 13 14 15 16 17 18 19 20" at bounding box center [108, 503] width 155 height 20
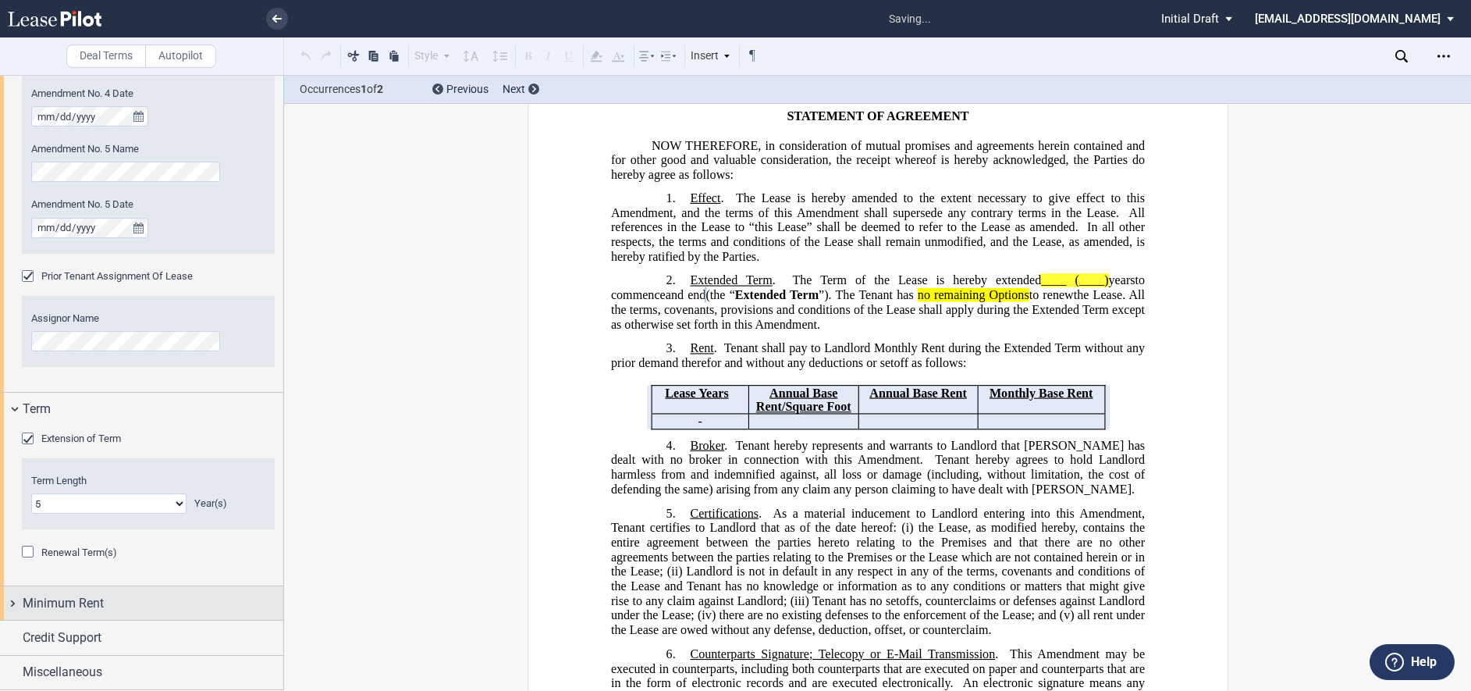
scroll to position [507, 0]
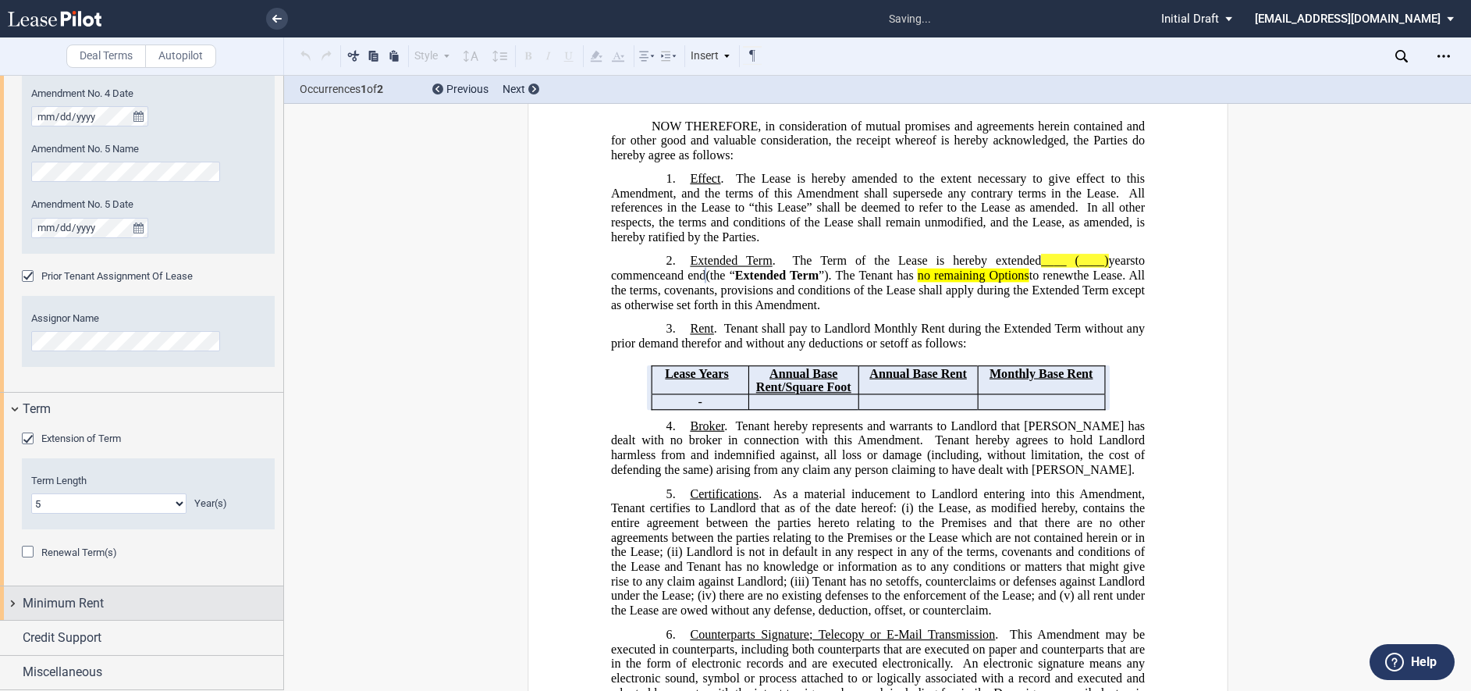
click at [115, 605] on div "Minimum Rent" at bounding box center [153, 603] width 261 height 19
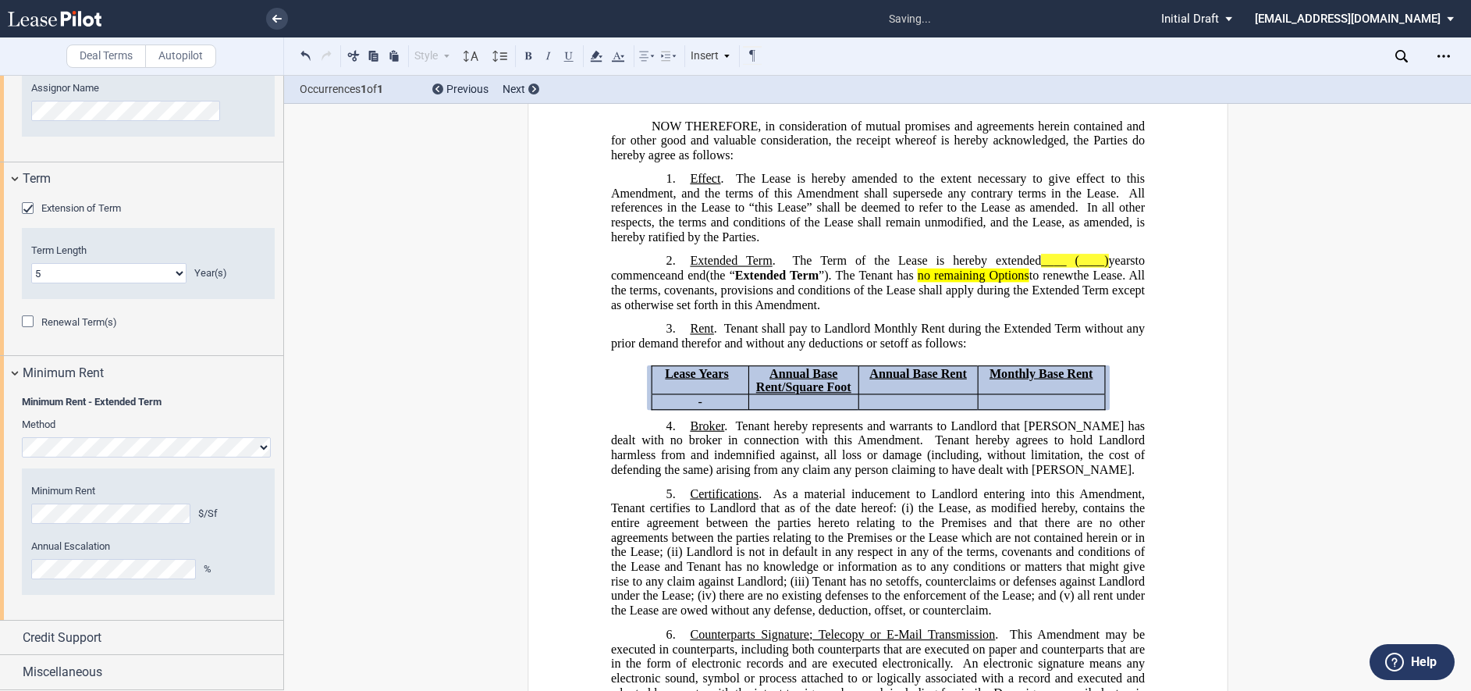
click at [208, 544] on label "Annual Escalation" at bounding box center [148, 546] width 234 height 14
click at [219, 537] on div "Minimum Rent $/Sf Annual Escalation %" at bounding box center [148, 531] width 234 height 95
click at [229, 576] on div "%" at bounding box center [235, 569] width 62 height 14
click at [188, 616] on div "Minimum Rent - Extended Term Method Hide Year 1 $/Sf Year 2 $/Sf Year 3 $/Sf Ye…" at bounding box center [141, 504] width 283 height 230
click at [174, 633] on div "Credit Support" at bounding box center [153, 637] width 261 height 19
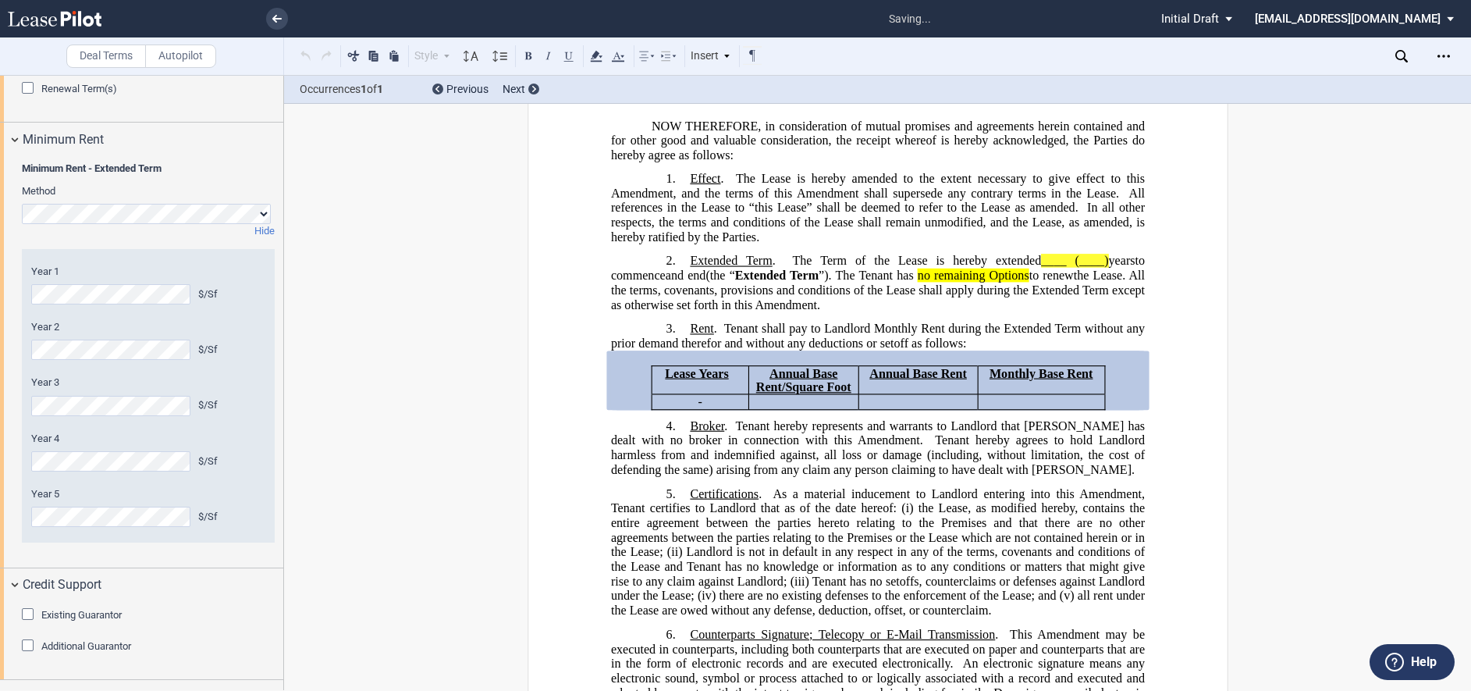
scroll to position [1886, 0]
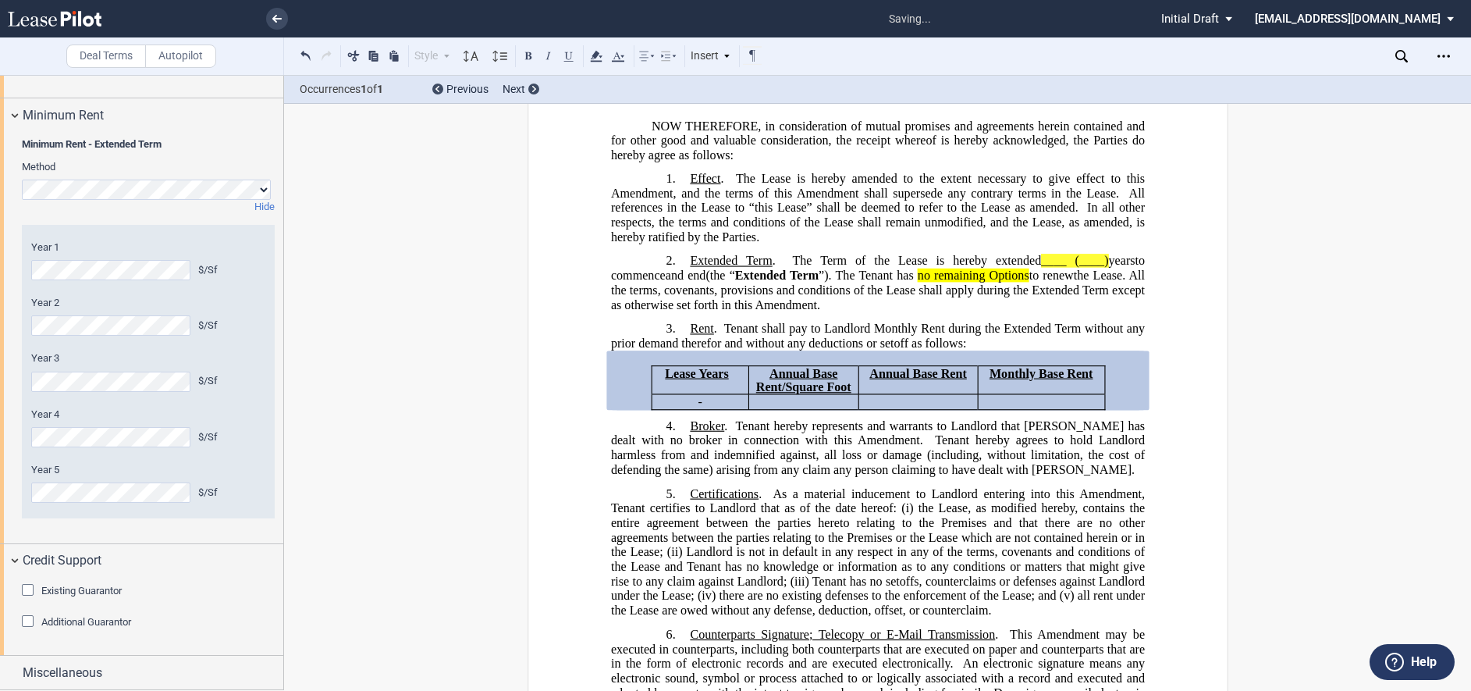
click at [821, 447] on span "Tenant hereby represents and warrants to Landlord that [PERSON_NAME] has dealt …" at bounding box center [878, 433] width 537 height 28
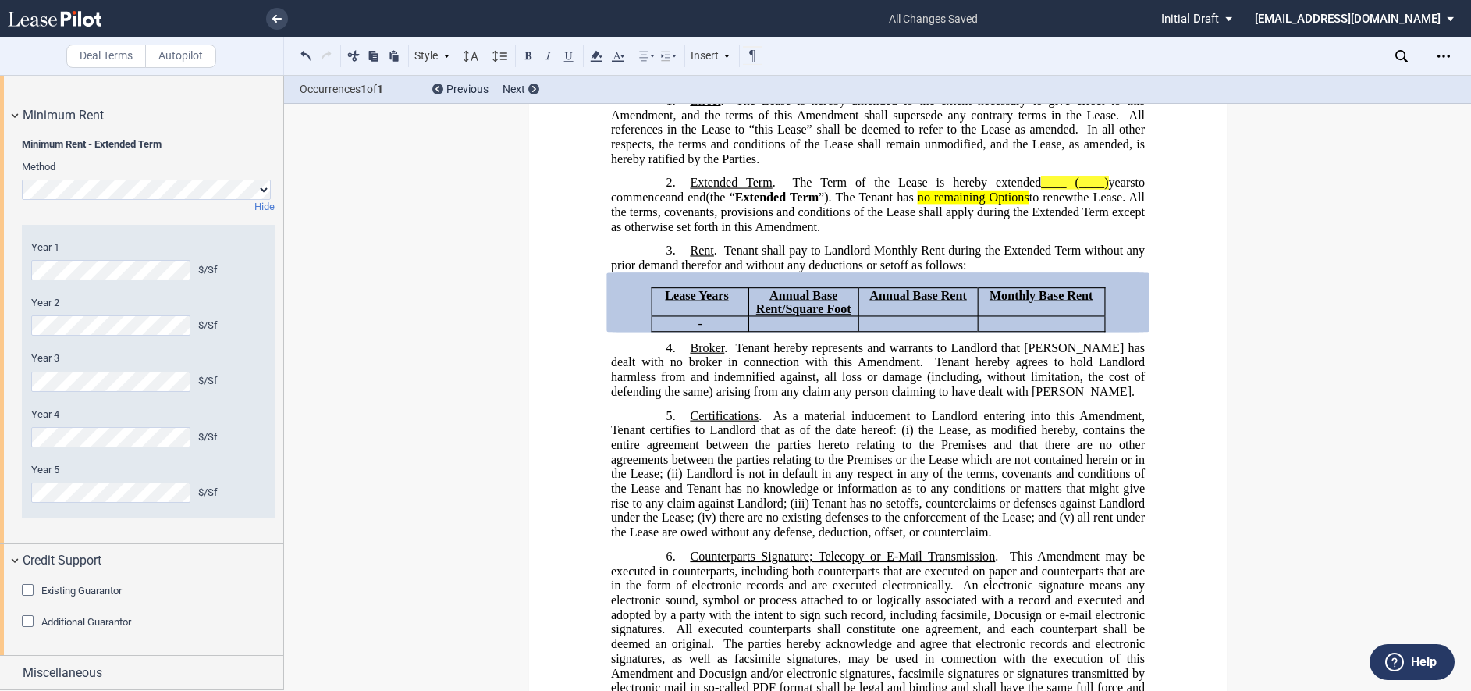
scroll to position [507, 0]
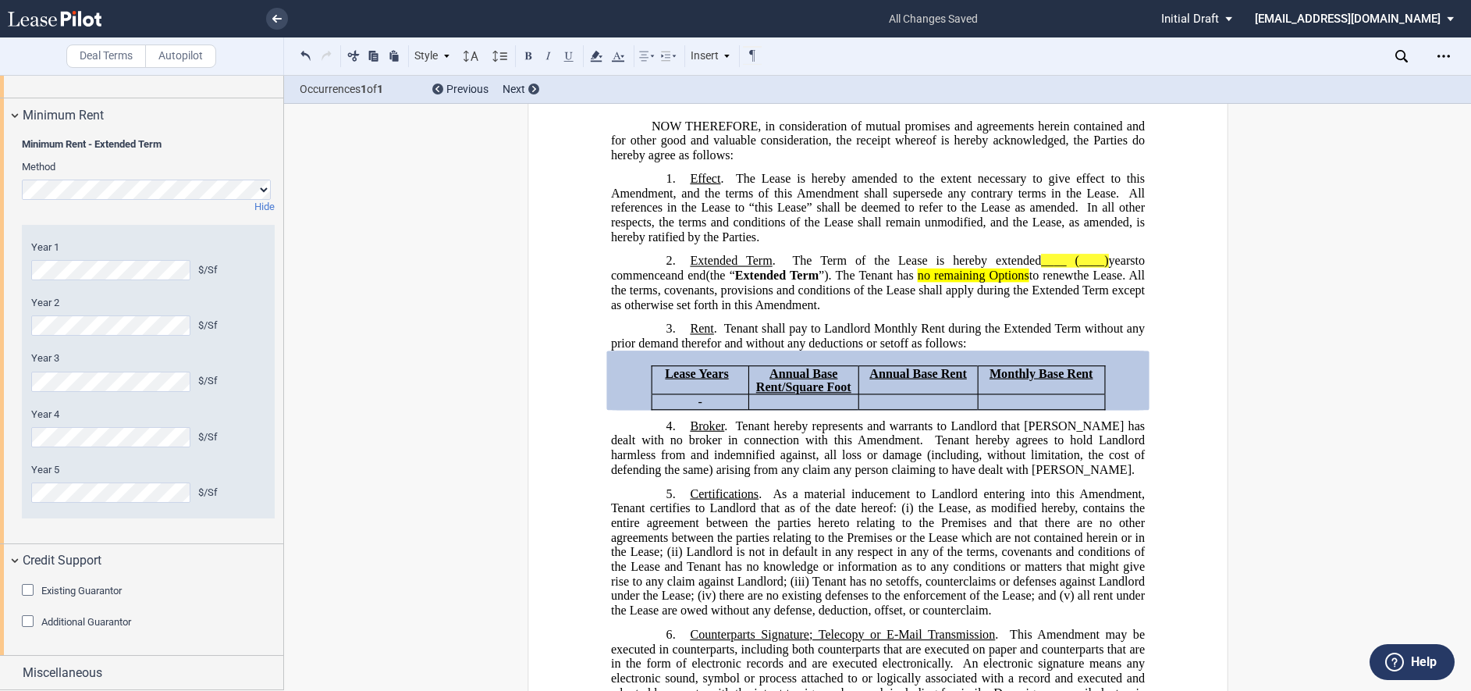
click at [1072, 312] on p "2. Extended Term . The Term of the Lease is hereby extended ____ (____) years t…" at bounding box center [877, 283] width 534 height 59
click at [1075, 393] on p "﻿" at bounding box center [1040, 386] width 115 height 14
click at [1088, 478] on p "4. Broker . Tenant hereby represents and warrants to Landlord that Tenant has d…" at bounding box center [877, 448] width 534 height 59
click at [875, 588] on span "Landlord is not in default in any respect in any of the terms, covenants and co…" at bounding box center [878, 566] width 537 height 43
click at [860, 559] on span "the Lease, as modified hereby, contains the entire agreement between the partie…" at bounding box center [878, 530] width 537 height 58
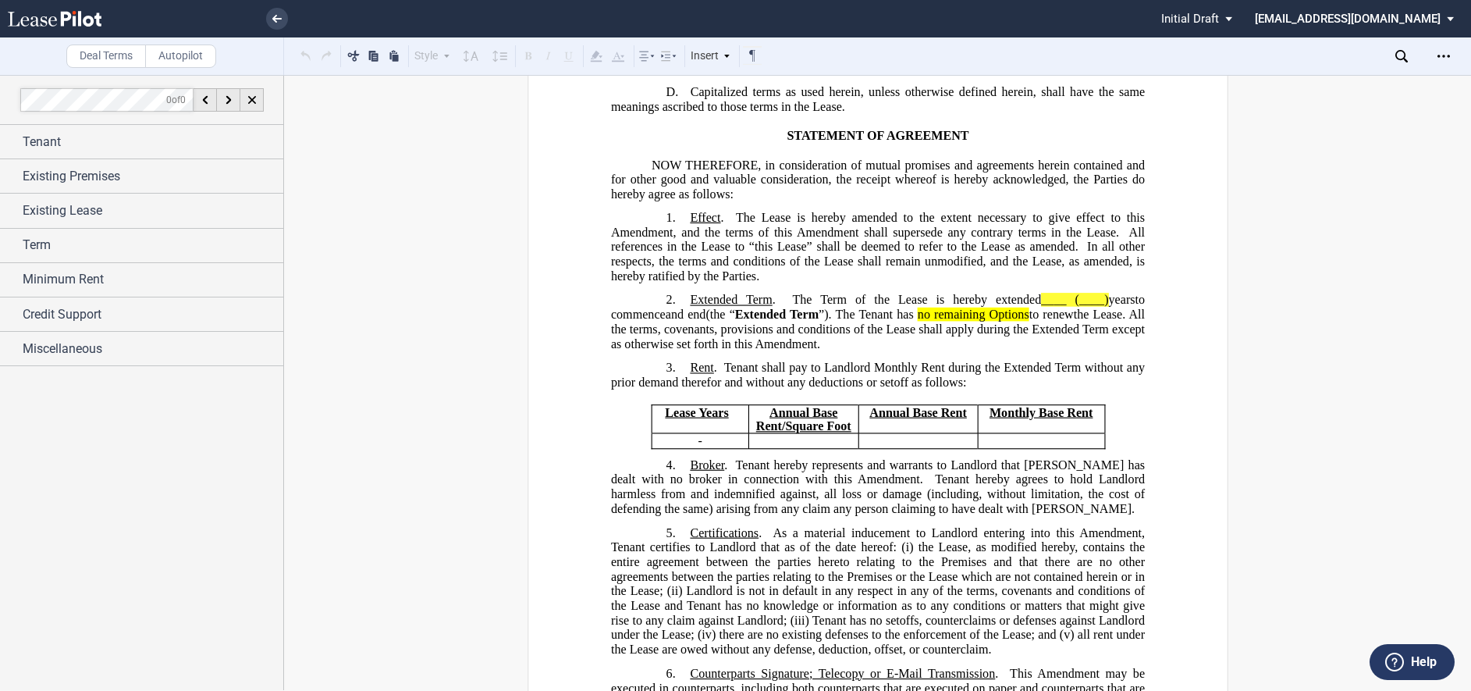
scroll to position [624, 0]
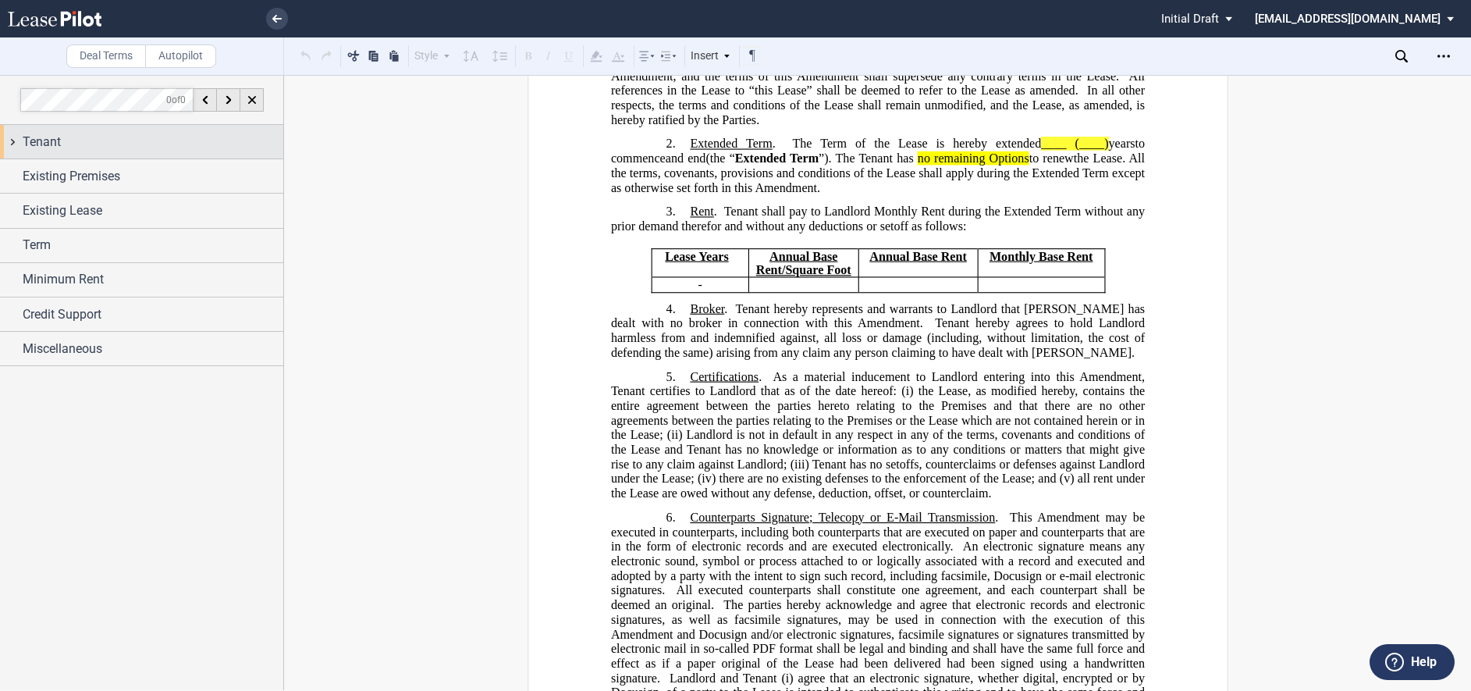
click at [52, 141] on span "Tenant" at bounding box center [42, 142] width 38 height 19
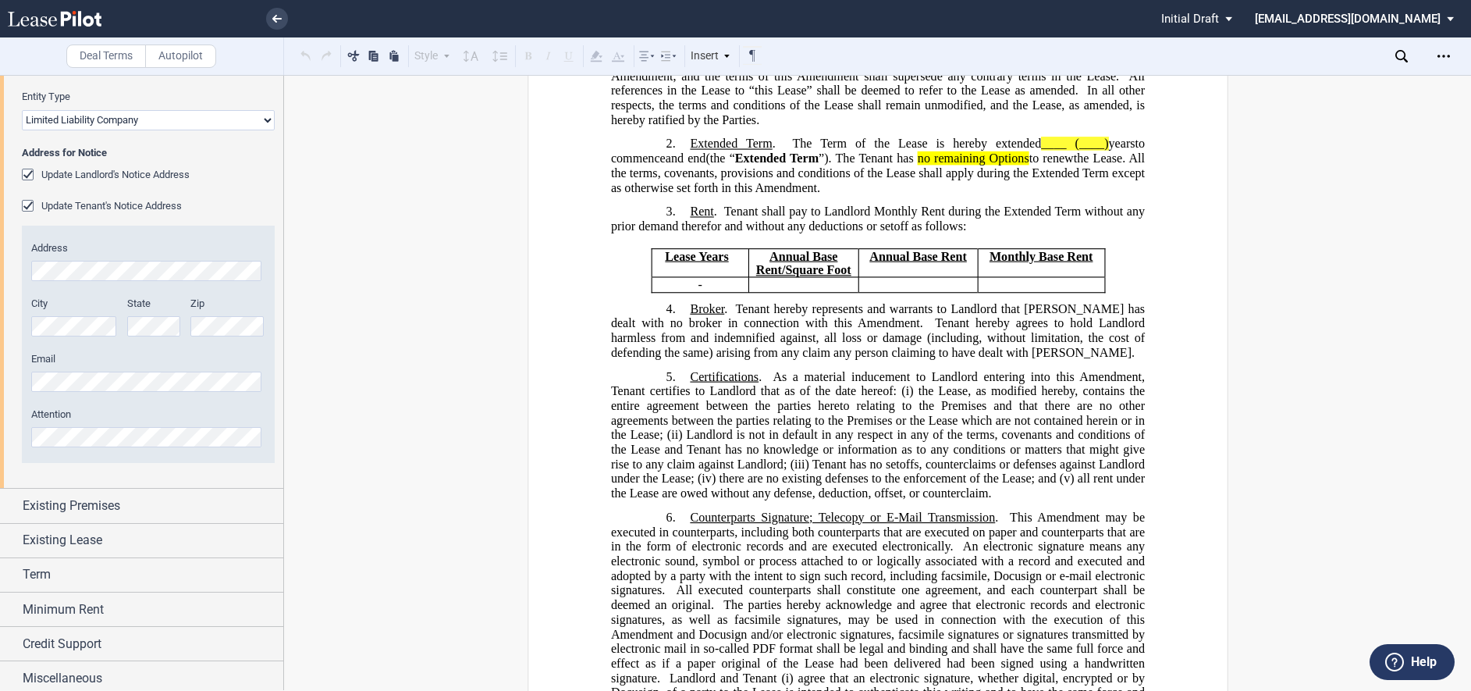
scroll to position [318, 0]
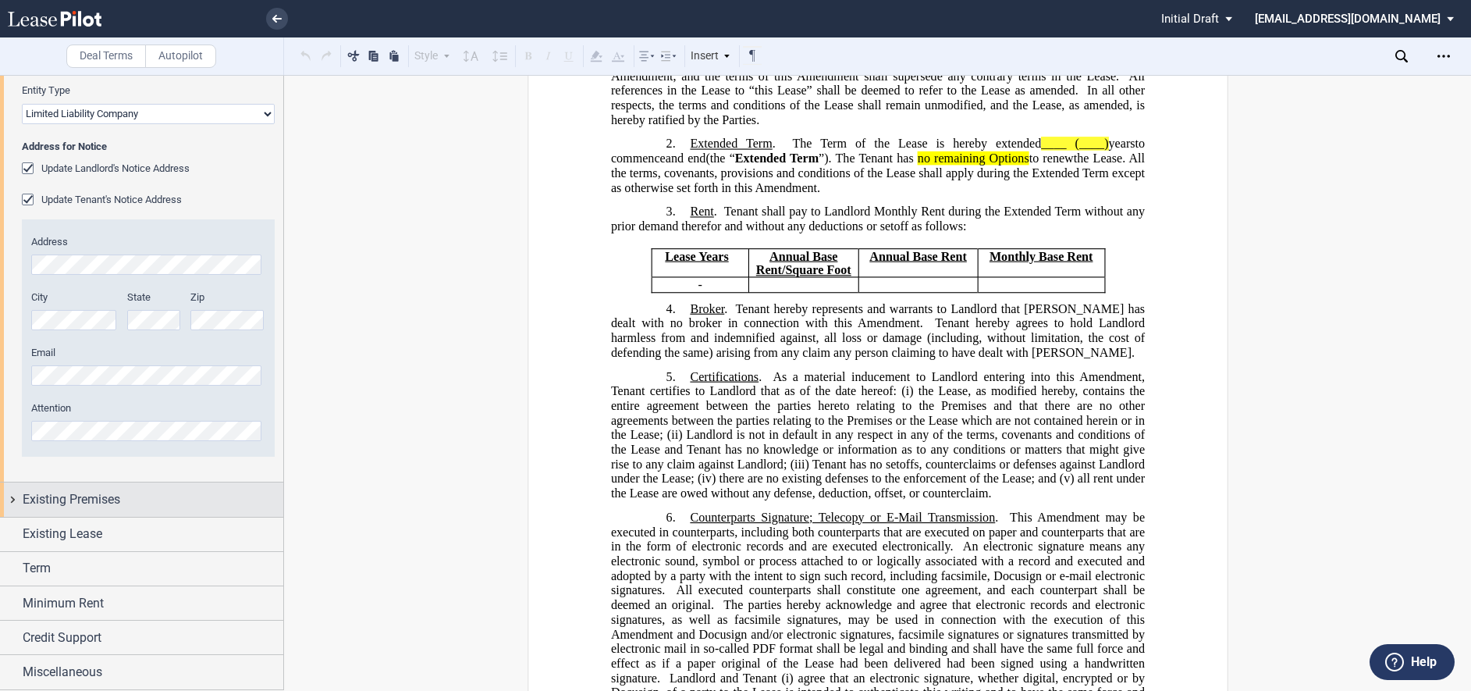
click at [85, 498] on span "Existing Premises" at bounding box center [72, 499] width 98 height 19
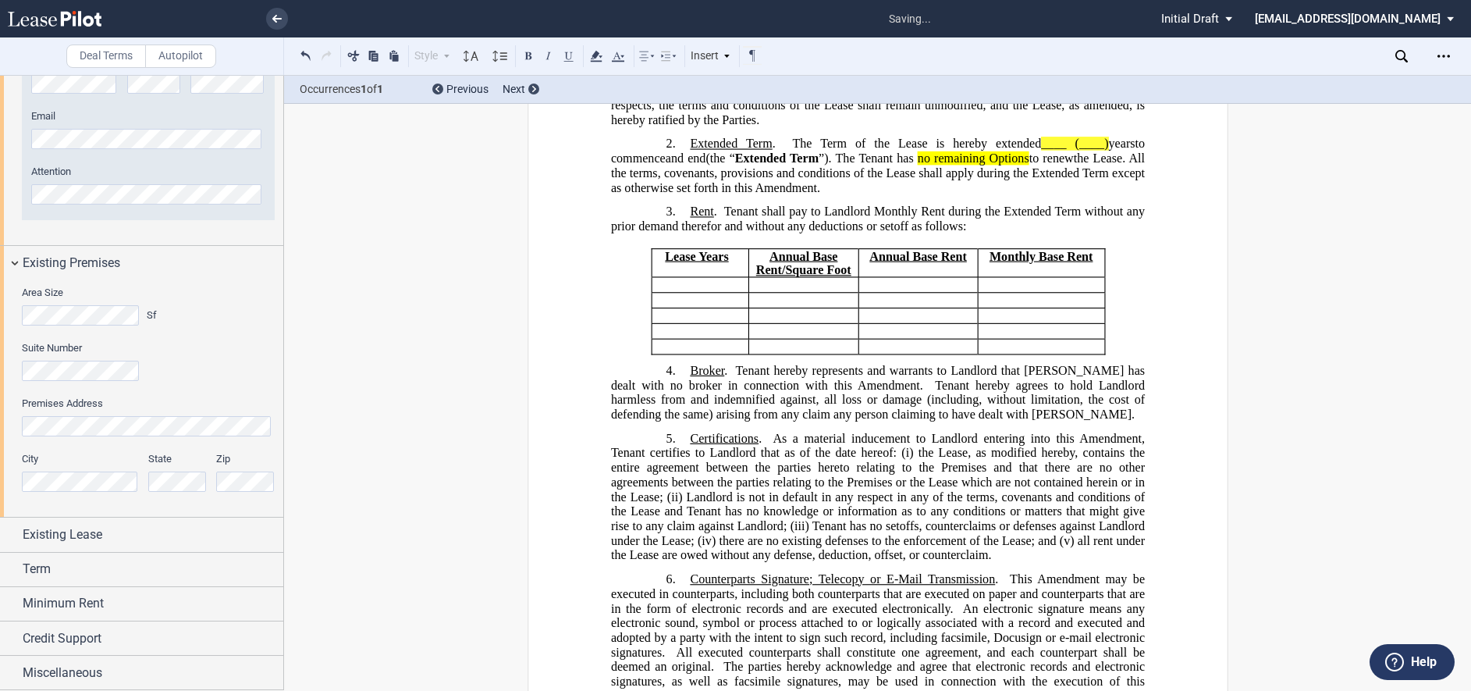
scroll to position [169, 0]
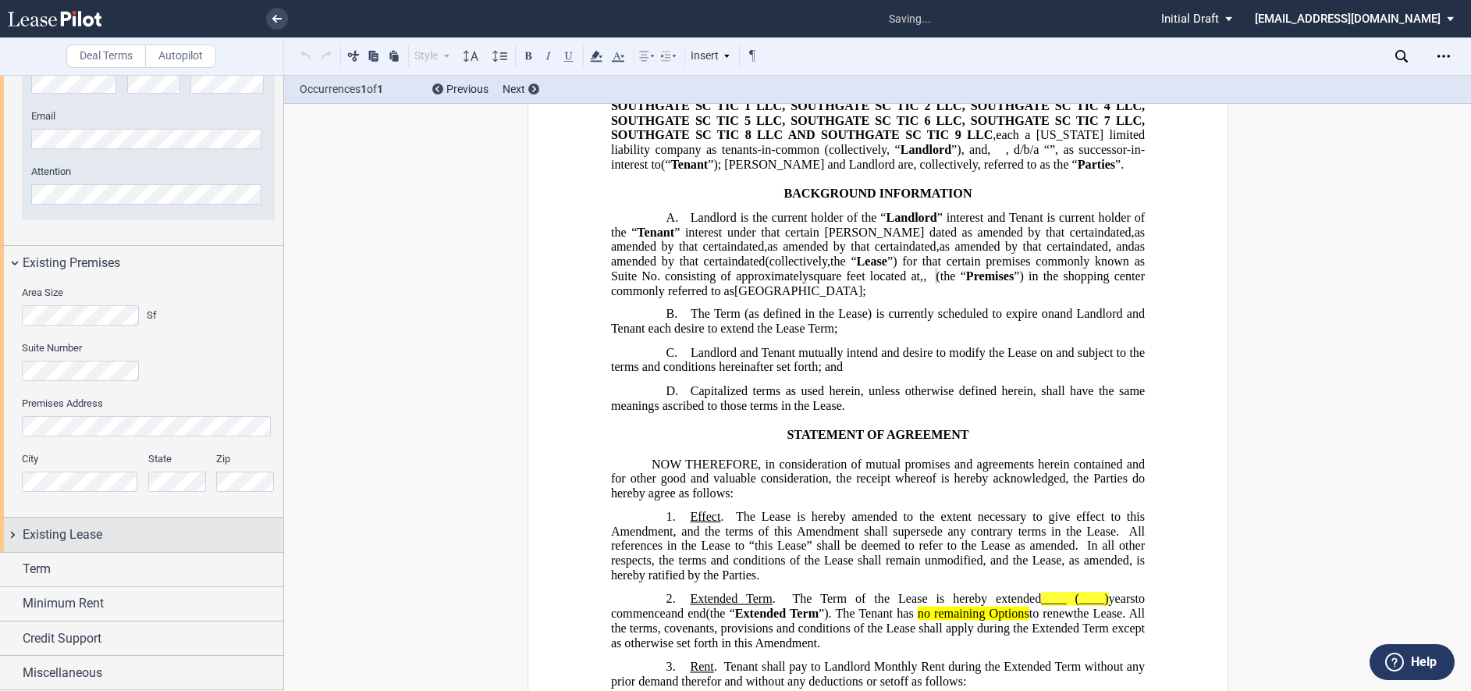
click at [58, 541] on span "Existing Lease" at bounding box center [63, 534] width 80 height 19
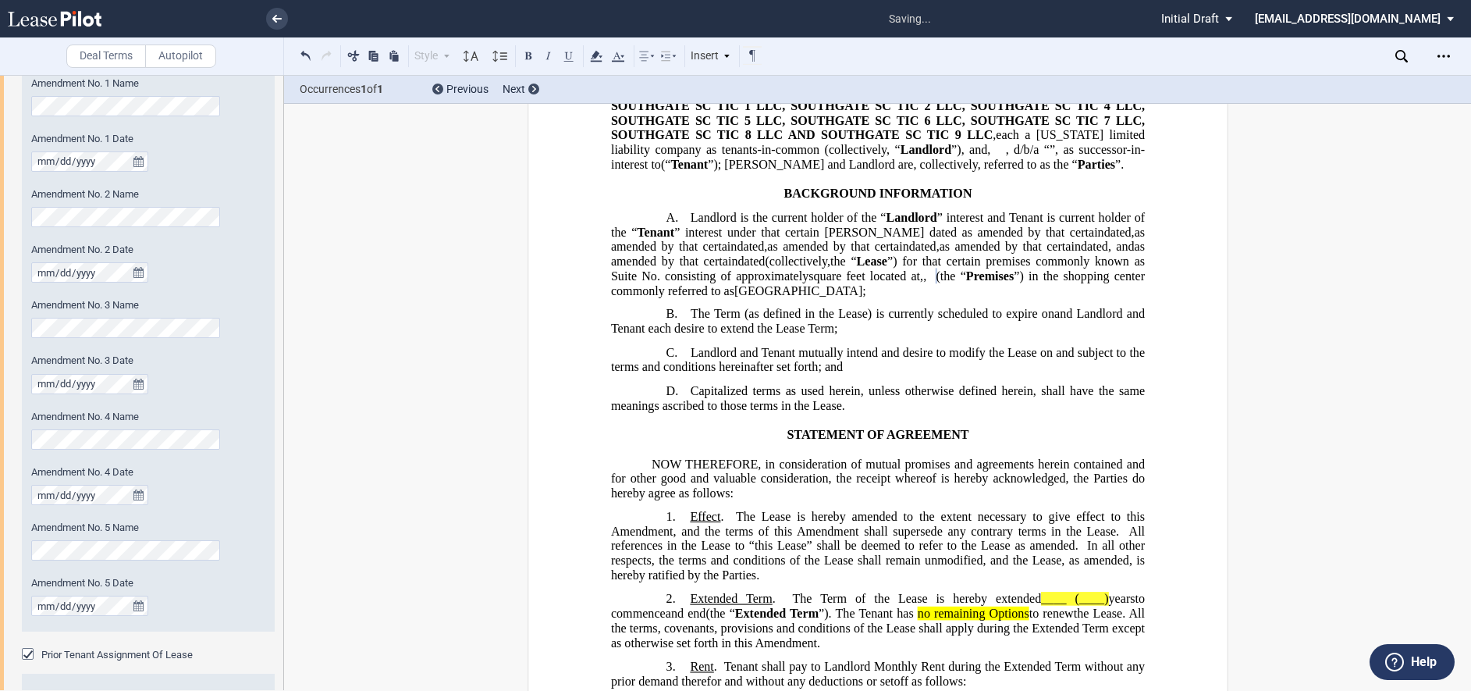
scroll to position [1476, 0]
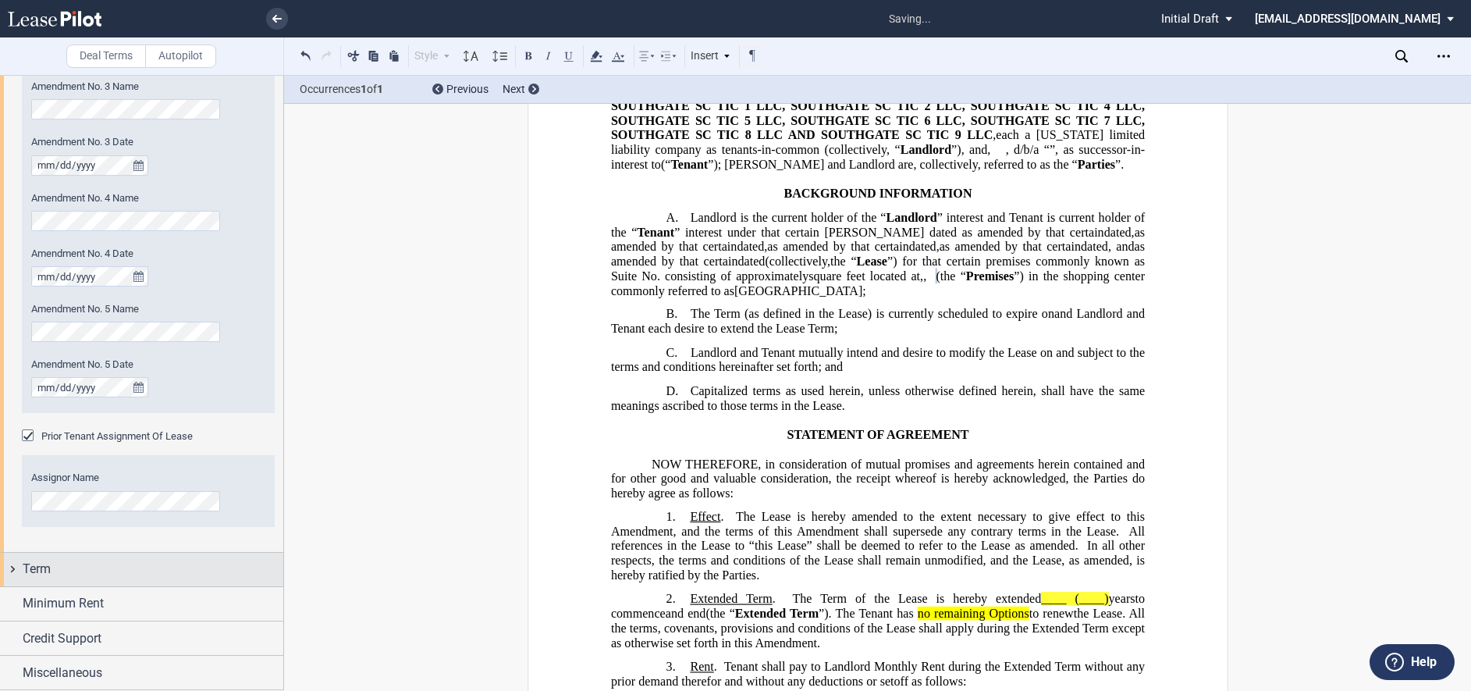
click at [121, 571] on div "Term" at bounding box center [153, 569] width 261 height 19
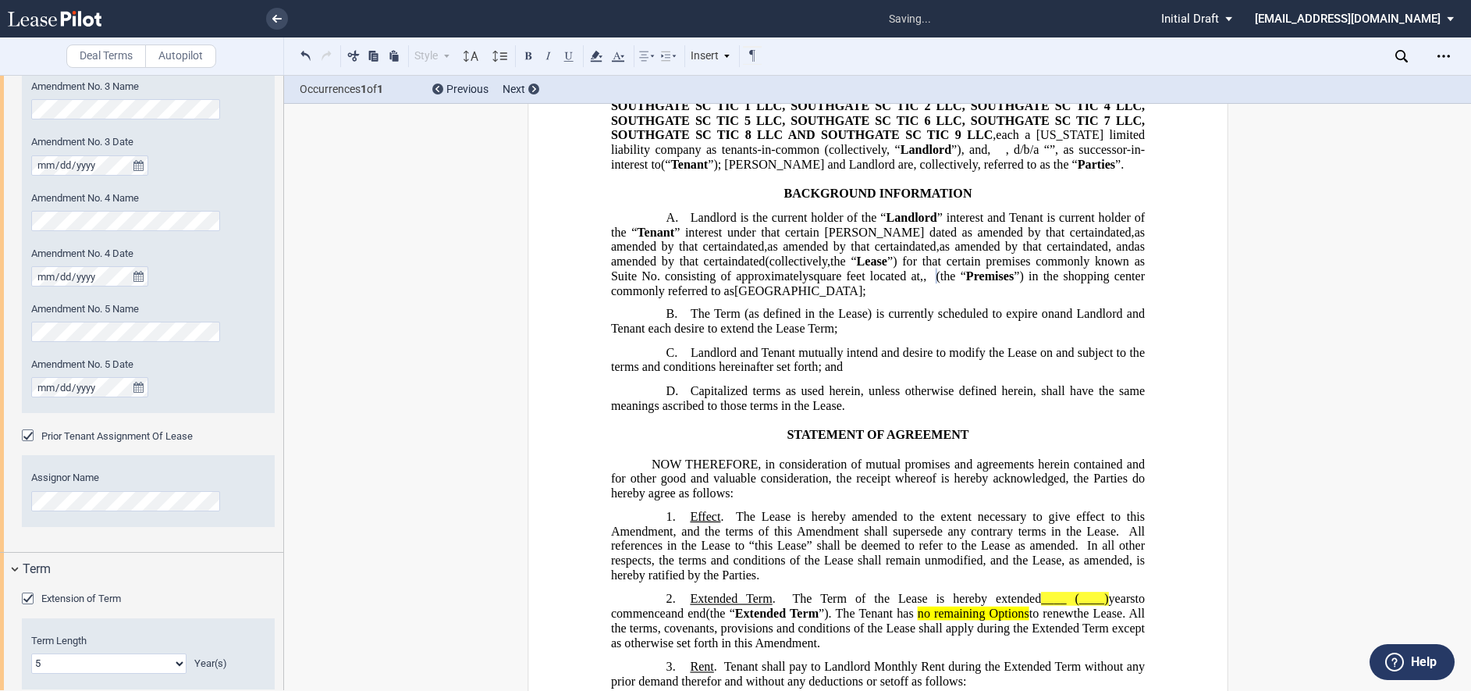
scroll to position [1636, 0]
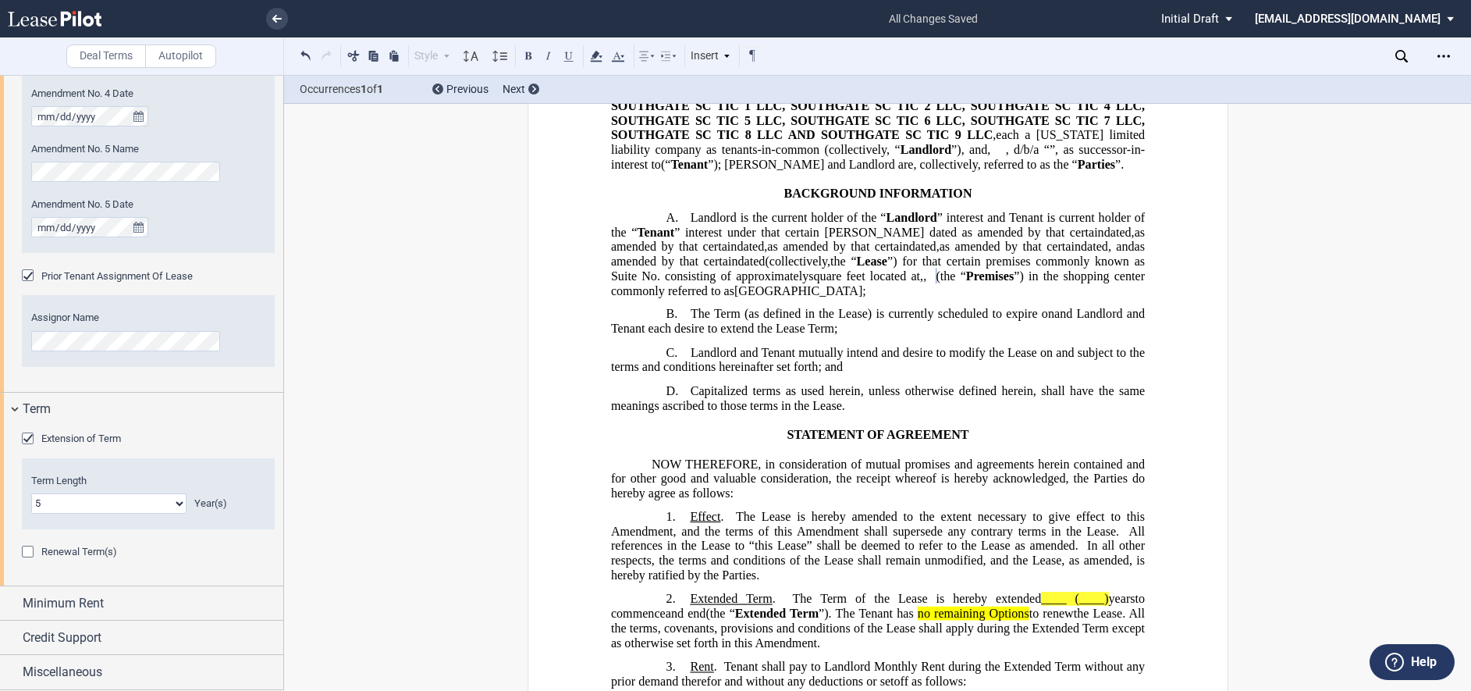
click at [27, 437] on div "Extension of Term" at bounding box center [30, 440] width 16 height 16
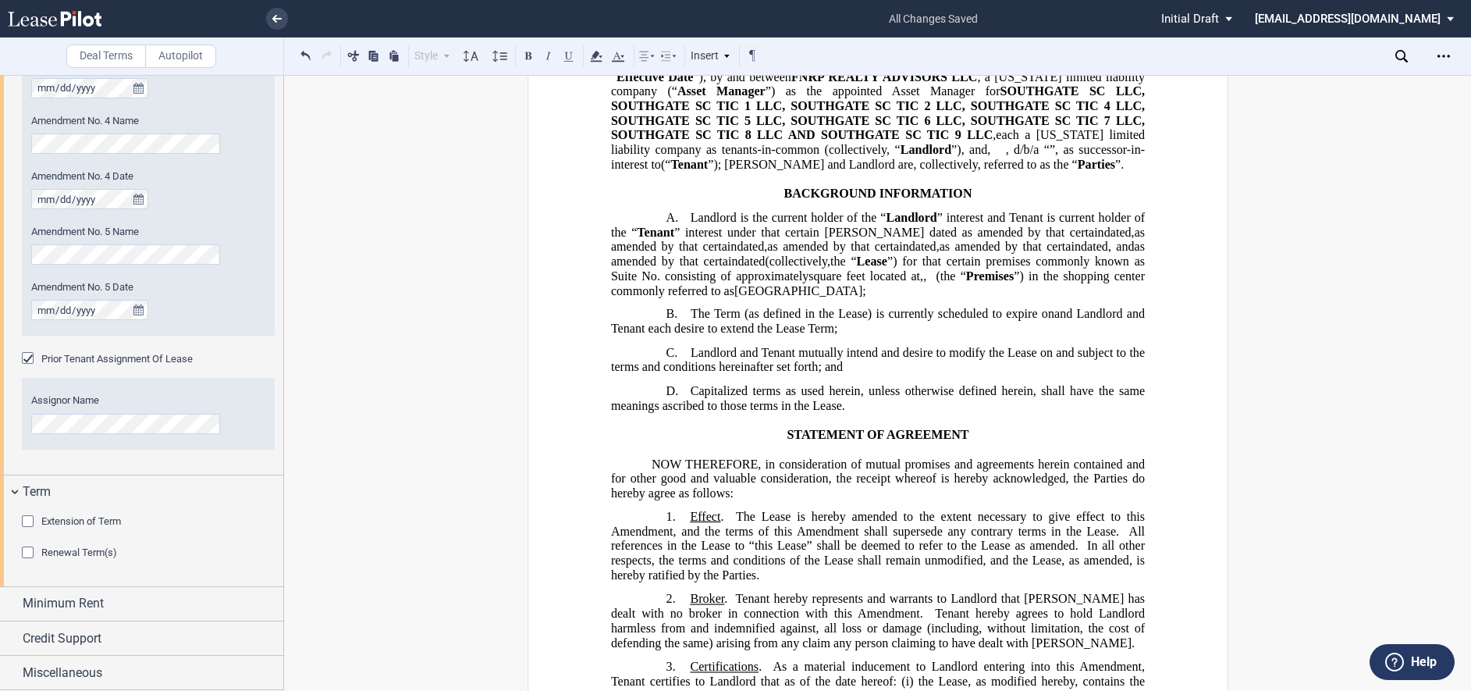
scroll to position [1553, 0]
click at [26, 524] on div "Extension of Term" at bounding box center [30, 523] width 16 height 16
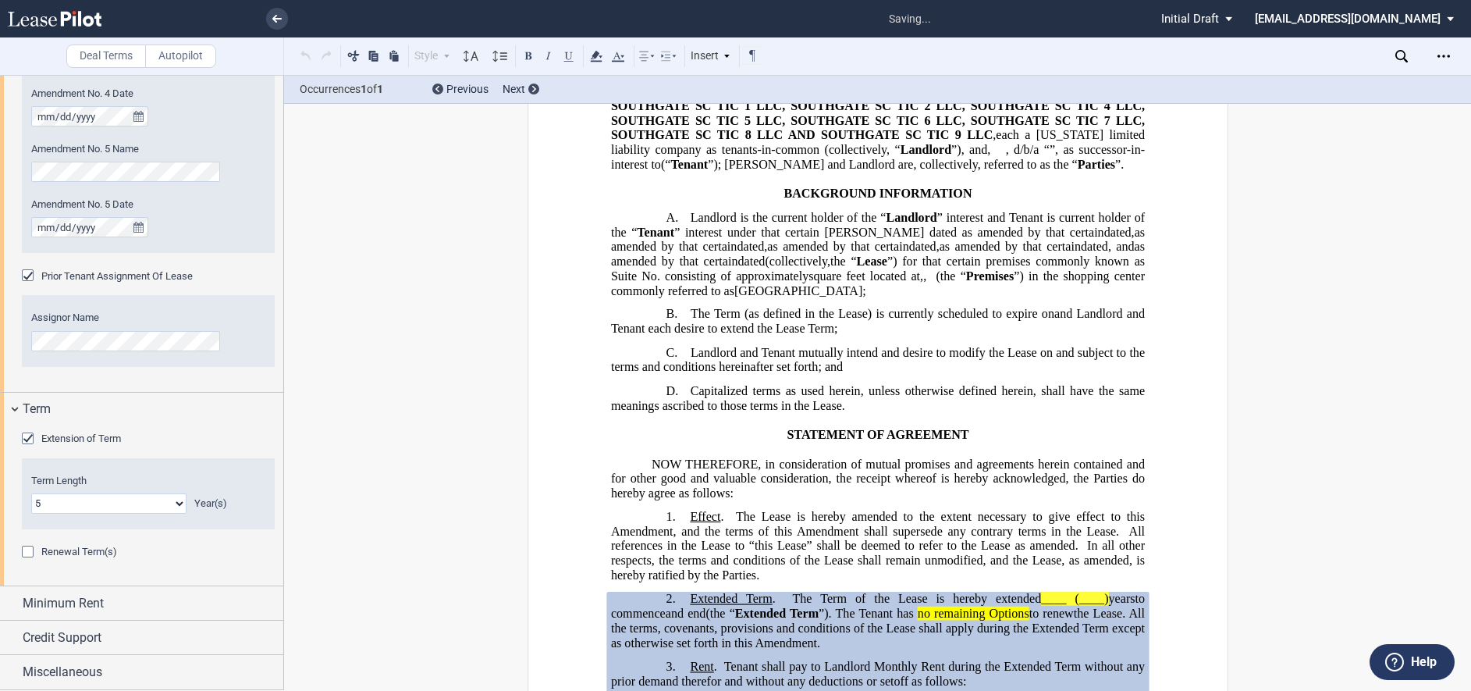
scroll to position [585, 0]
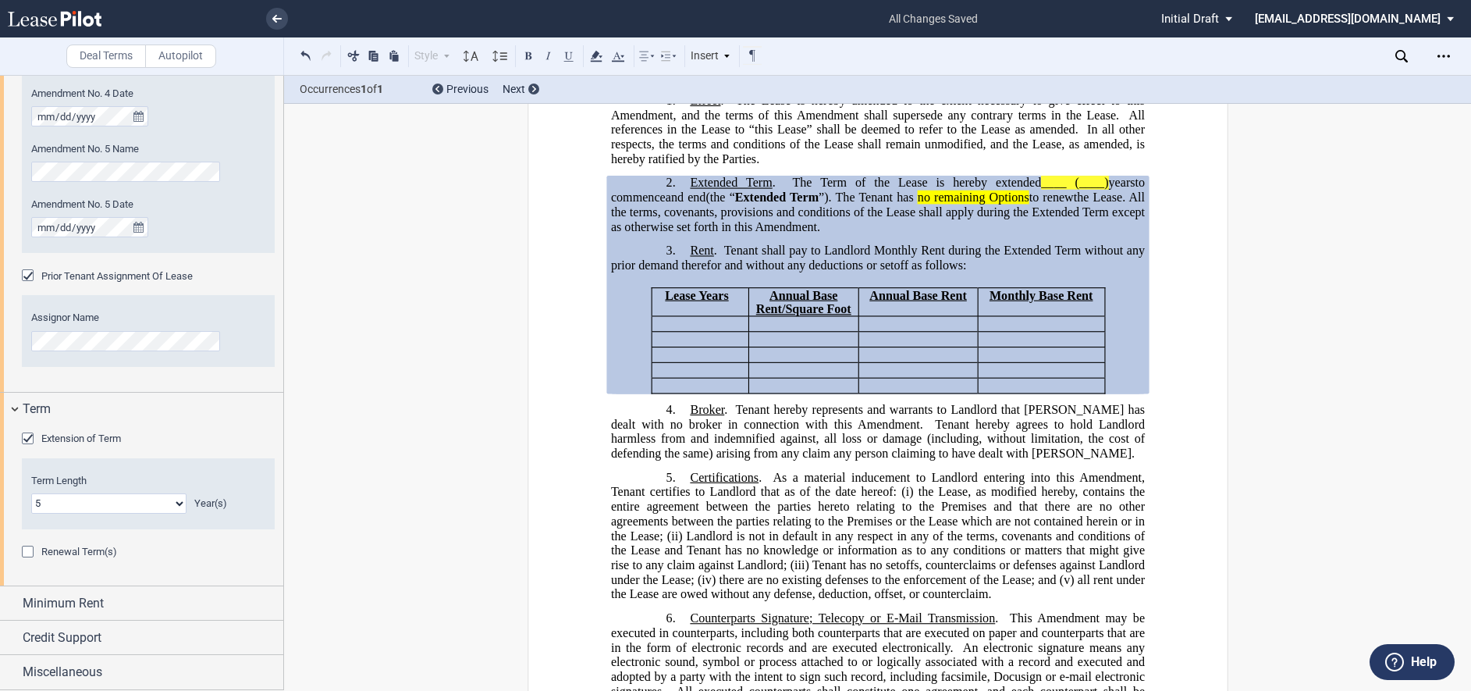
click at [258, 461] on div "Extended Term No. 1 2 3 4 5 6 7 8 9 10 11 12 13 14 15 16 17 18 19 20 Term Lengt…" at bounding box center [148, 493] width 253 height 71
click at [75, 591] on div "Minimum Rent" at bounding box center [141, 603] width 283 height 34
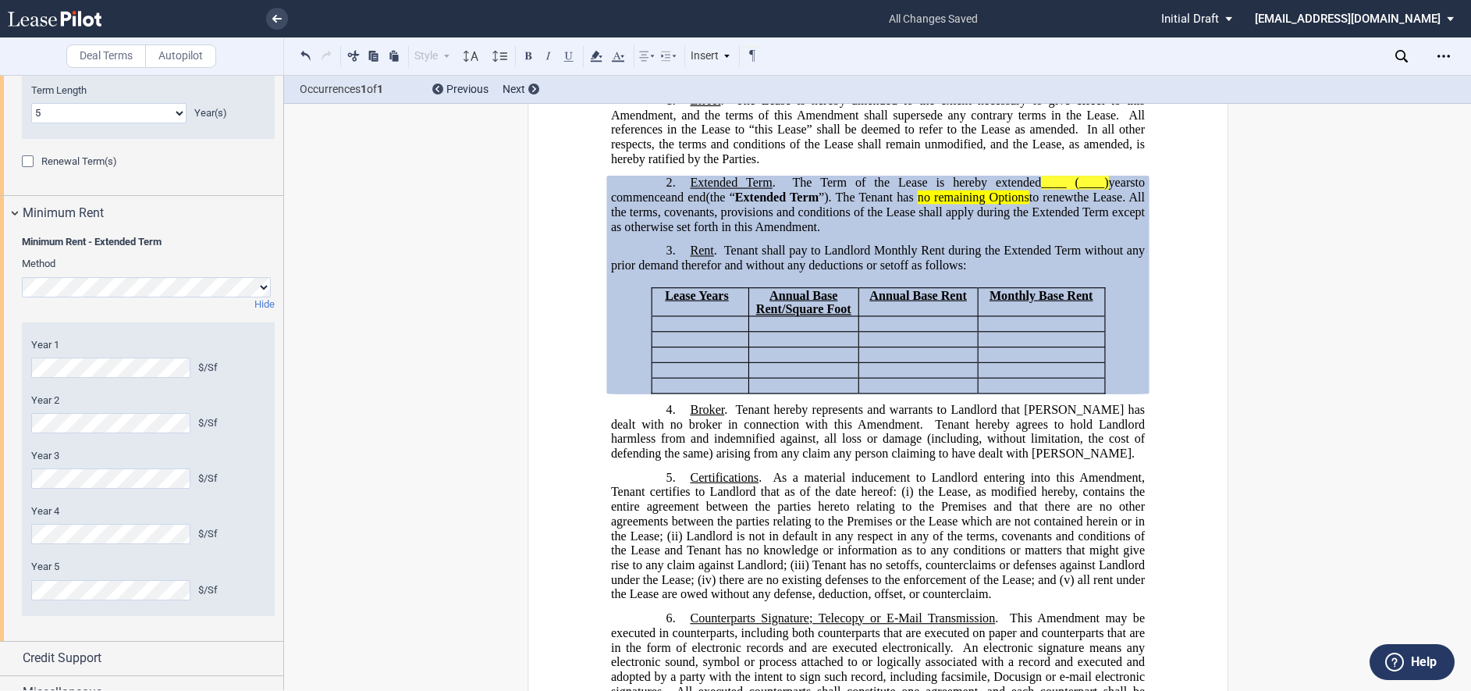
scroll to position [2046, 0]
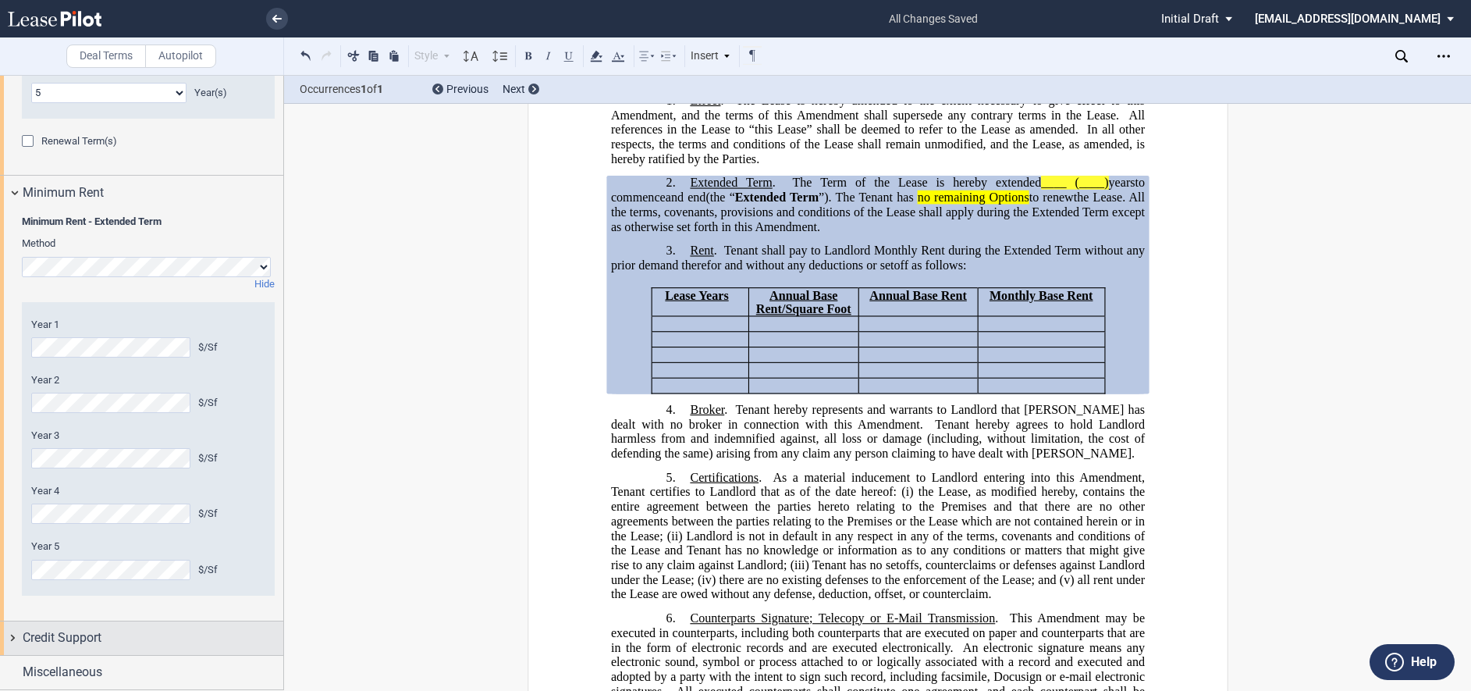
click at [66, 629] on span "Credit Support" at bounding box center [62, 637] width 79 height 19
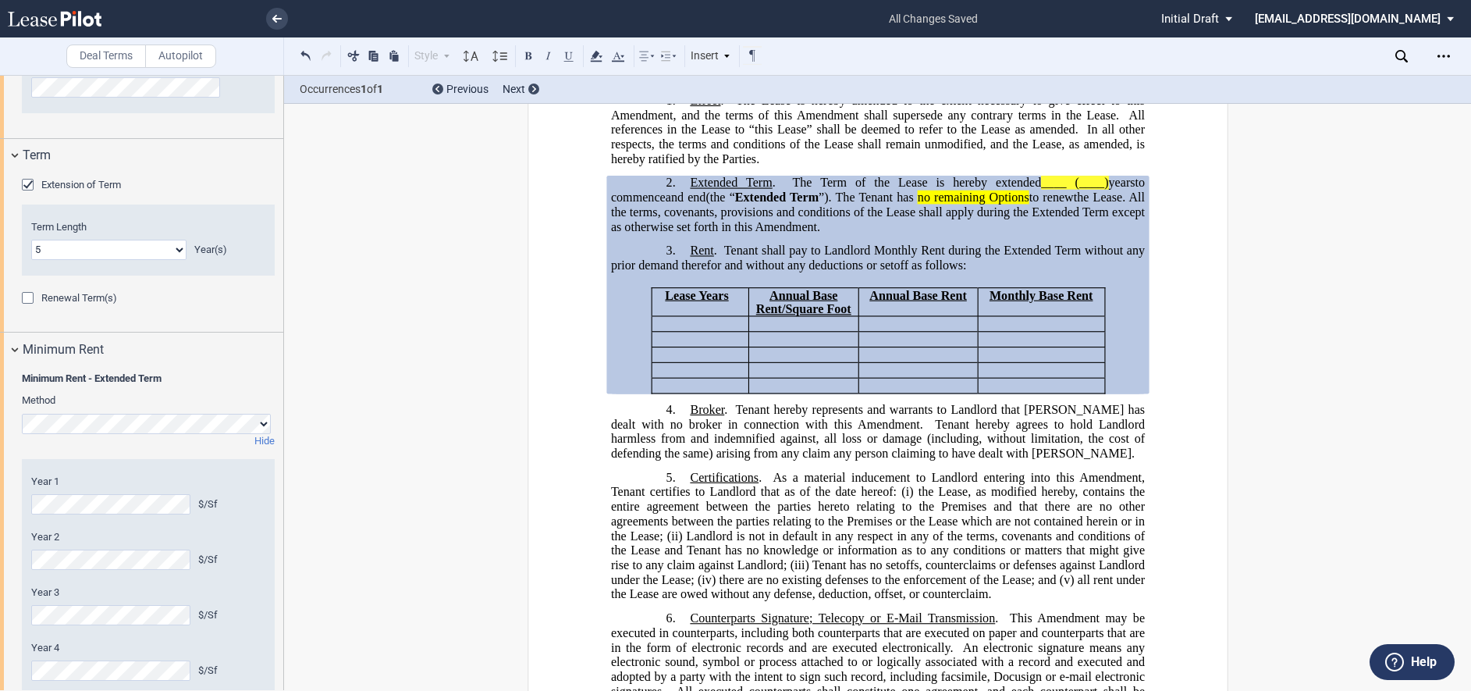
scroll to position [2123, 0]
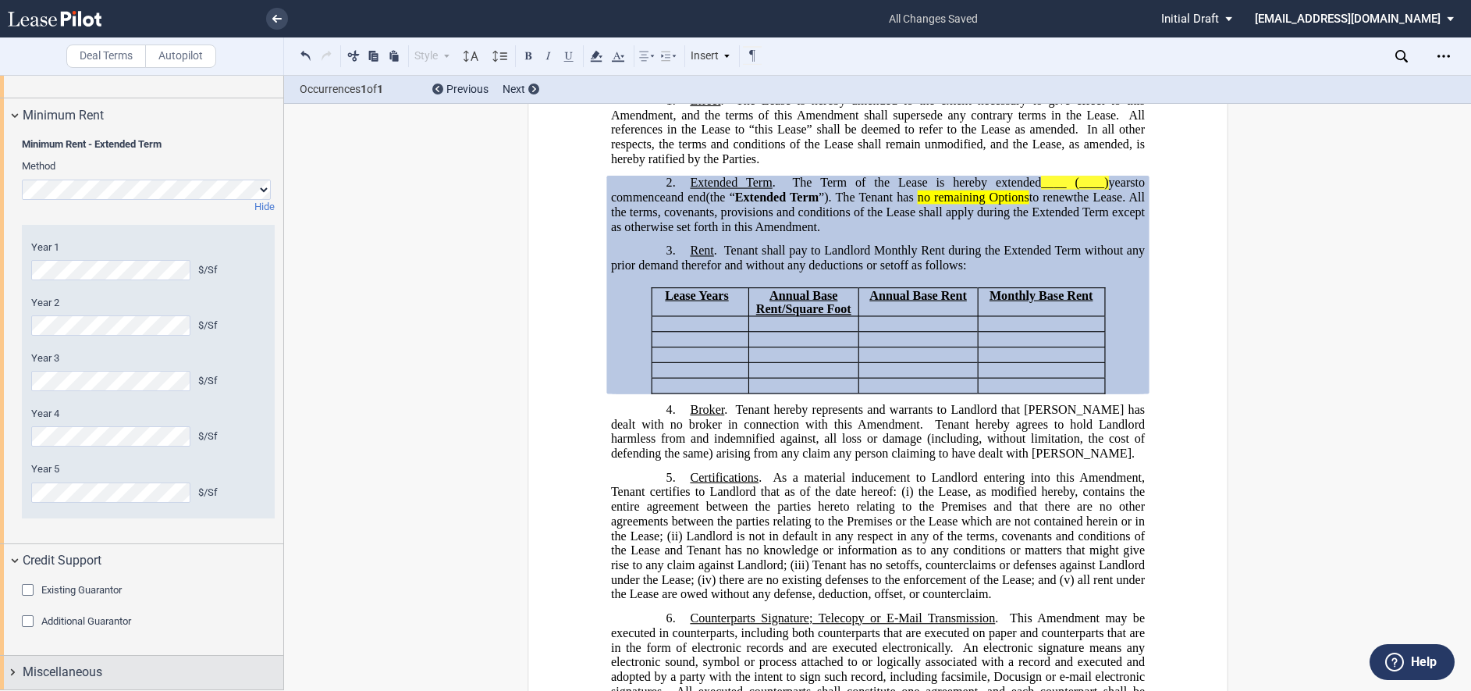
click at [115, 674] on div "Miscellaneous" at bounding box center [153, 672] width 261 height 19
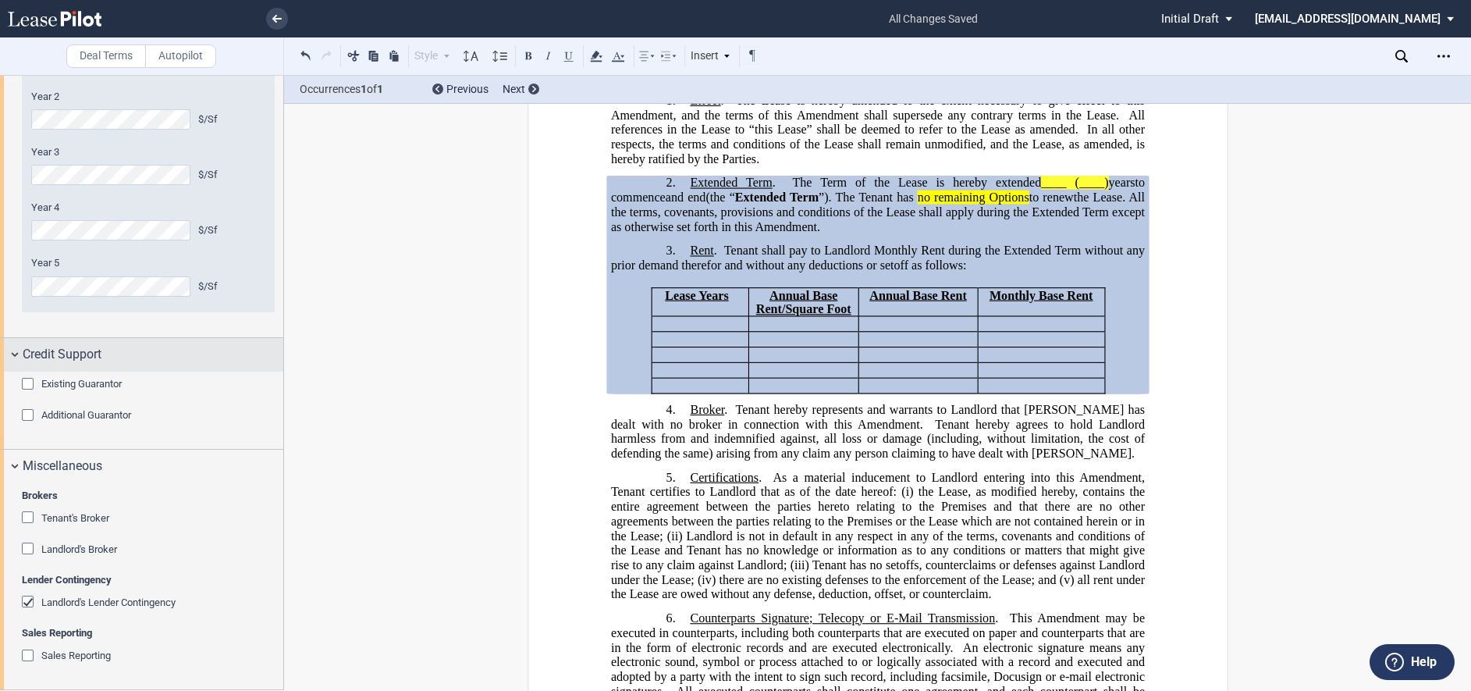
click at [22, 356] on div "Credit Support" at bounding box center [141, 355] width 283 height 34
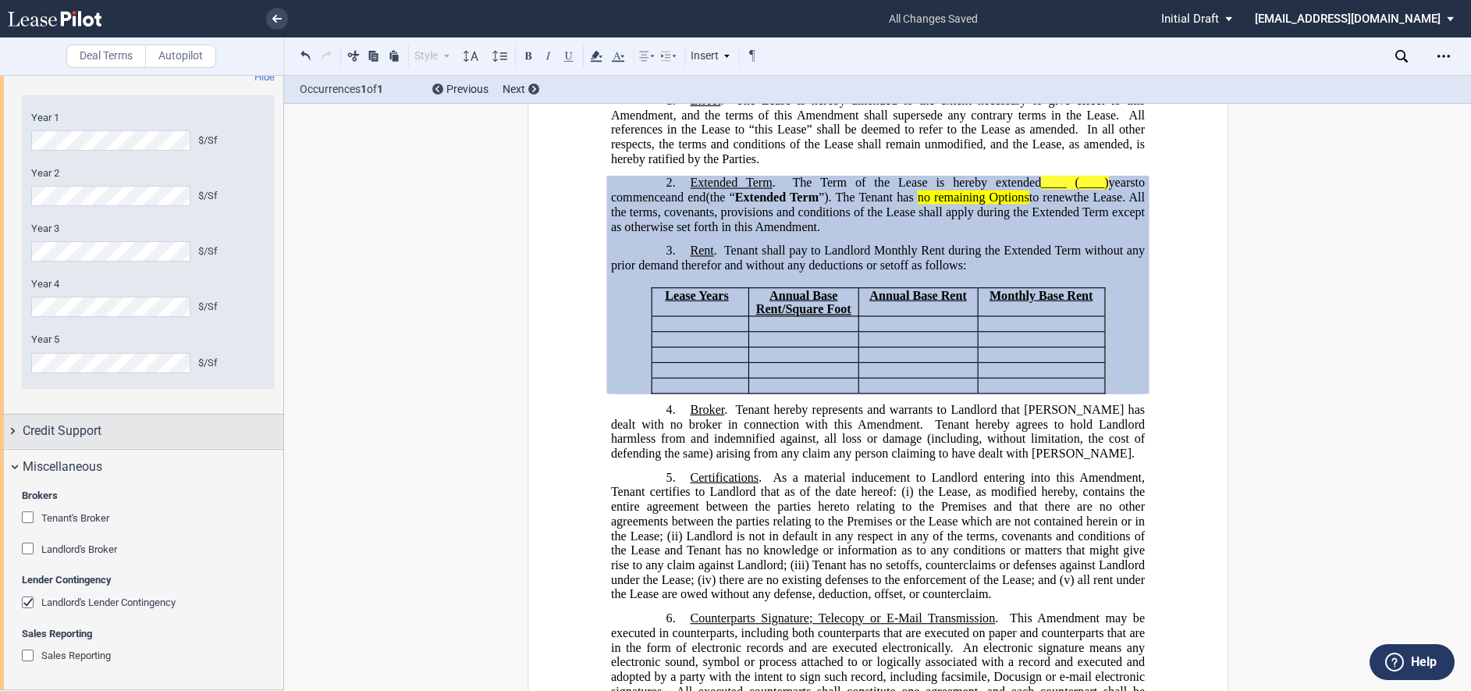
scroll to position [2252, 0]
click at [1437, 52] on icon "Open Lease options menu" at bounding box center [1443, 56] width 12 height 12
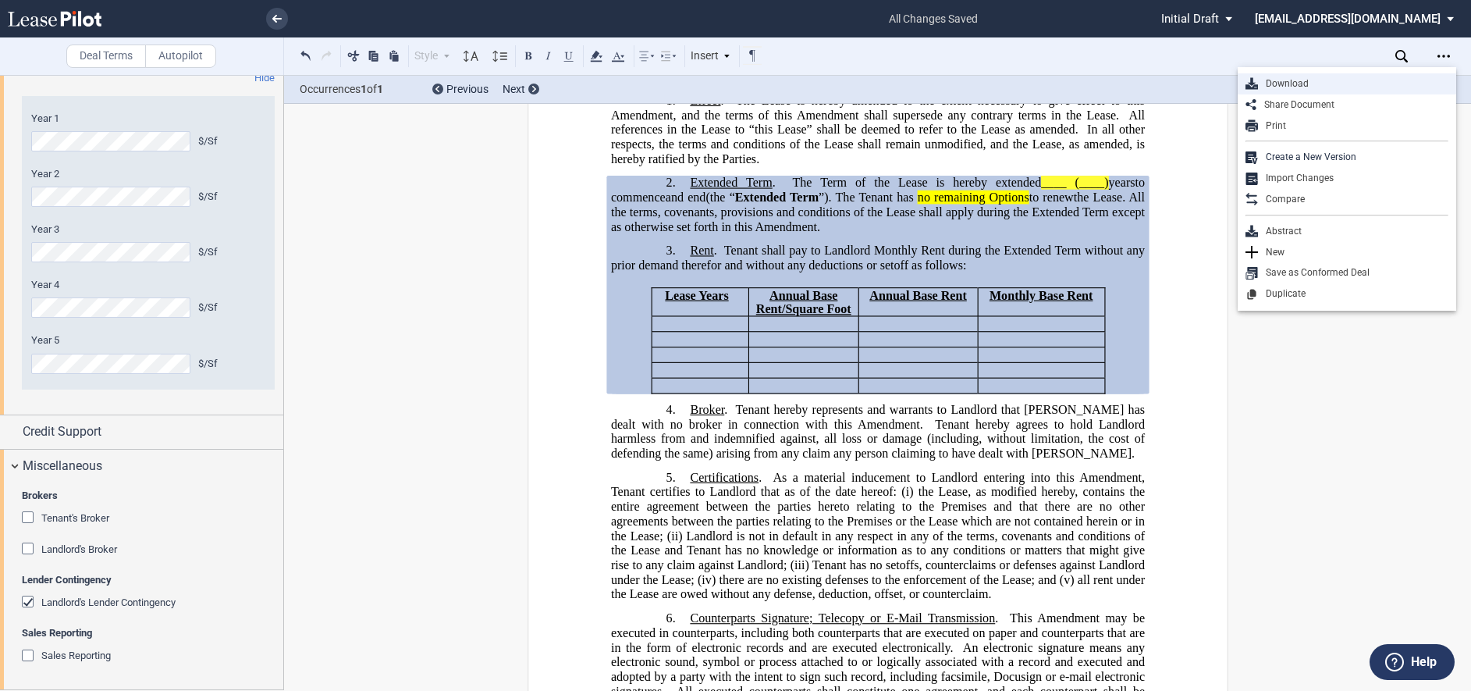
click at [1299, 83] on div "Download" at bounding box center [1353, 83] width 190 height 13
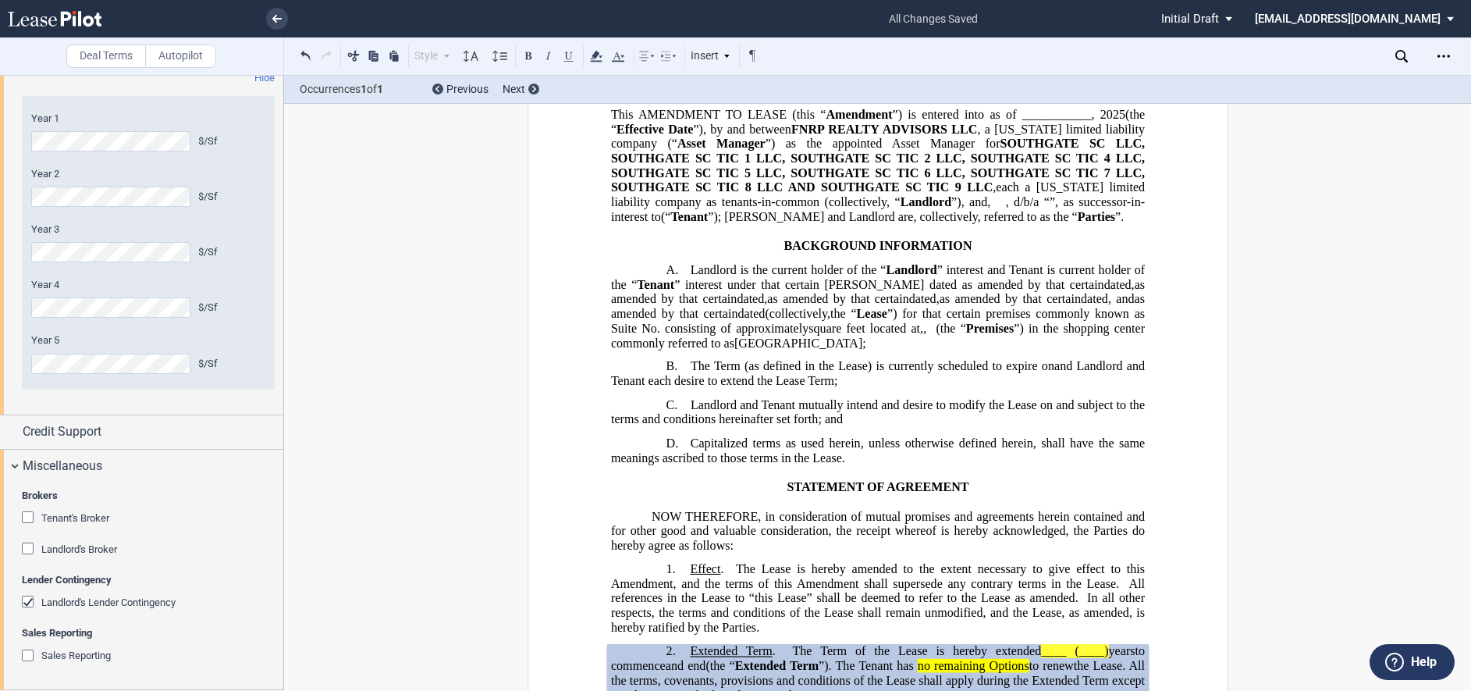
scroll to position [0, 0]
